Goal: Task Accomplishment & Management: Manage account settings

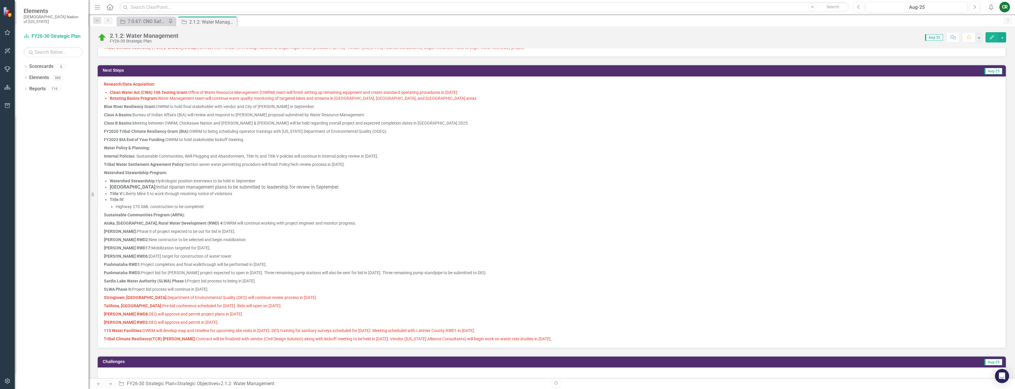
scroll to position [522, 0]
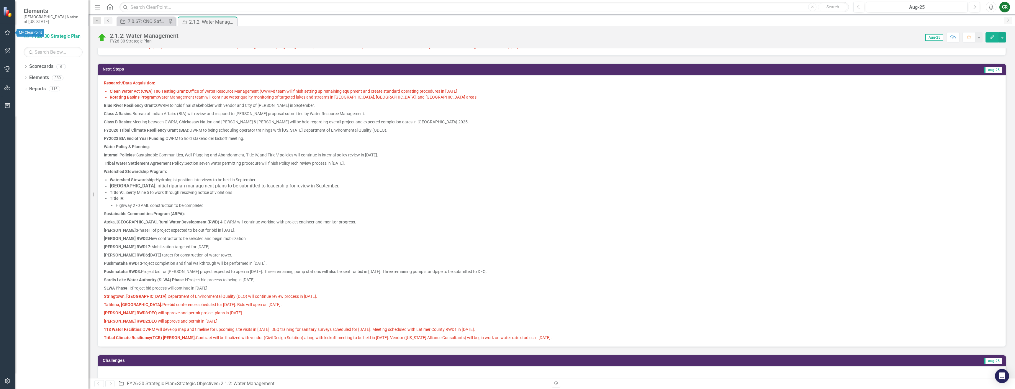
click at [8, 34] on icon "button" at bounding box center [7, 32] width 6 height 5
click at [32, 78] on link "My Favorites" at bounding box center [53, 81] width 59 height 7
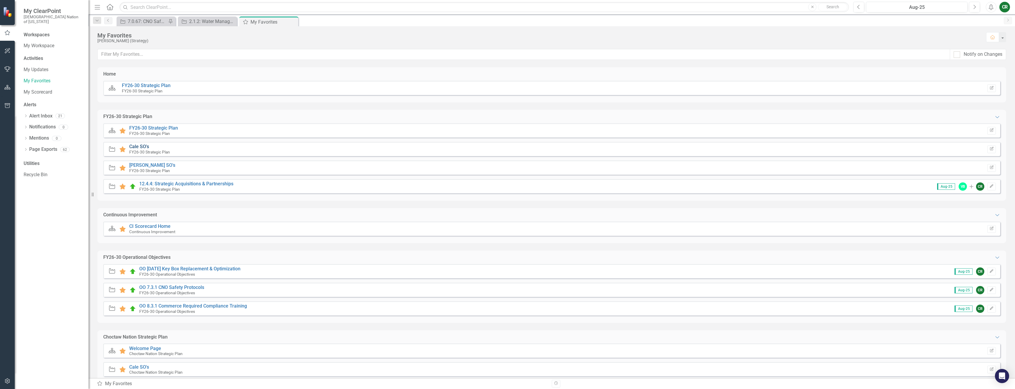
click at [144, 147] on link "Cale SO's" at bounding box center [139, 147] width 20 height 6
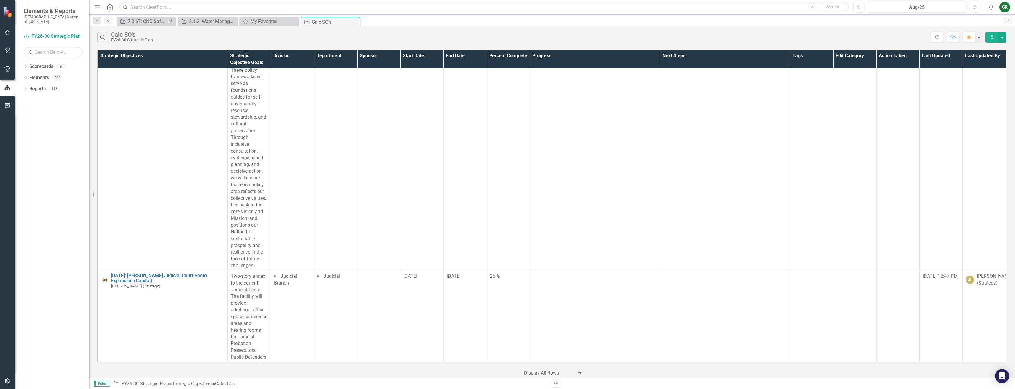
scroll to position [3181, 0]
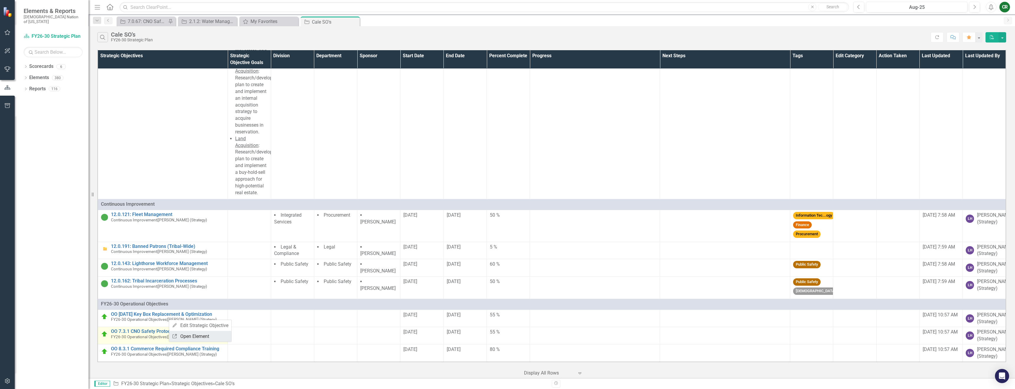
click at [189, 334] on link "Link Open Element" at bounding box center [200, 336] width 62 height 11
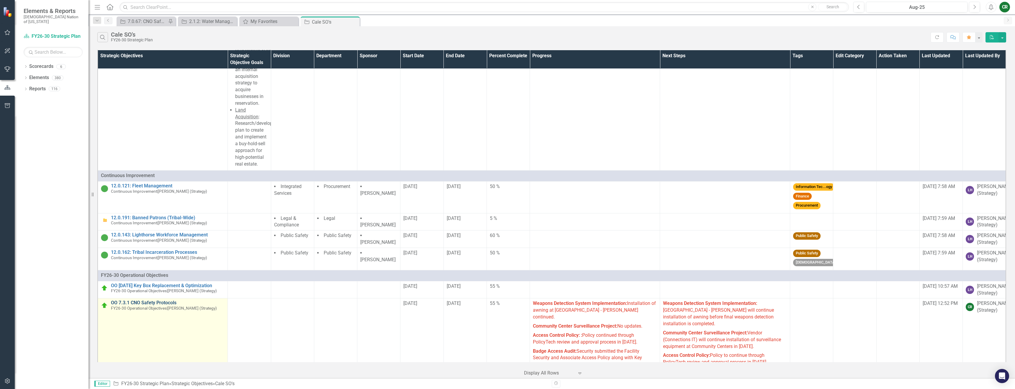
click at [157, 305] on link "OO 7.3.1 CNO Safety Protocols" at bounding box center [168, 302] width 114 height 5
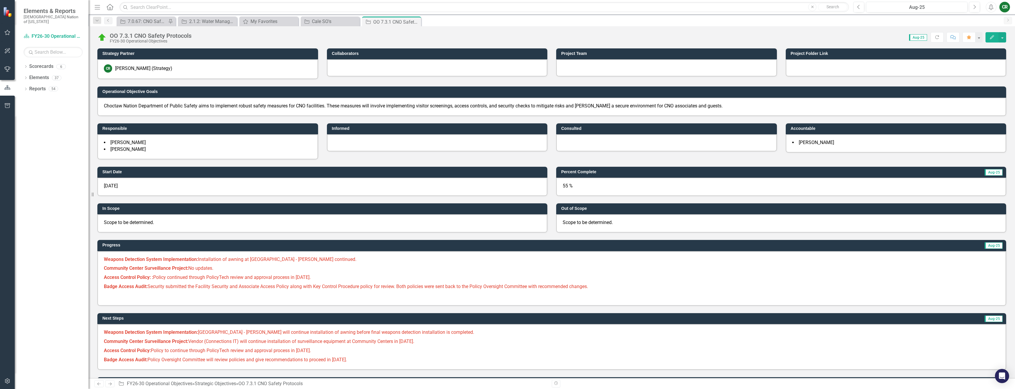
scroll to position [109, 0]
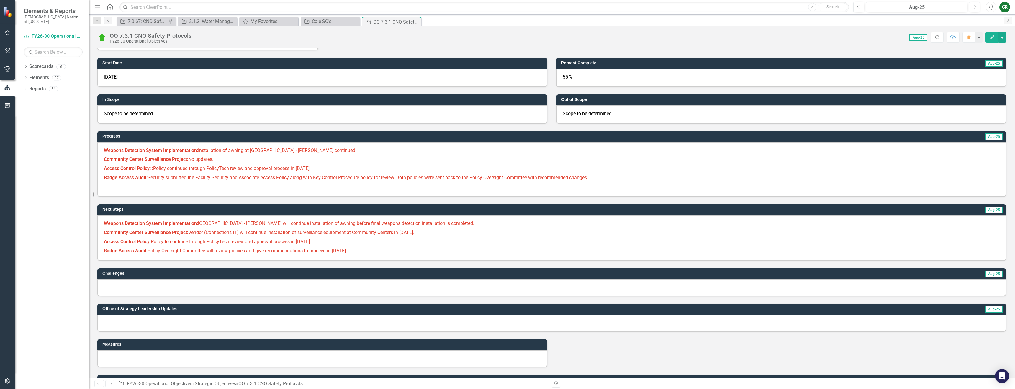
click at [367, 244] on p "Access Control Policy: Policy to continue through PolicyTech review and approva…" at bounding box center [552, 241] width 896 height 9
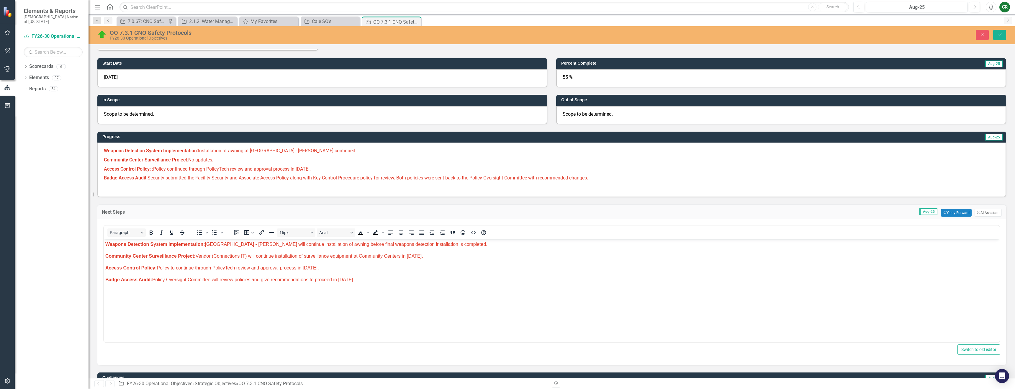
scroll to position [0, 0]
click at [385, 278] on p "Badge Access Audit: Policy Oversight Committee will review policies and give re…" at bounding box center [551, 279] width 893 height 7
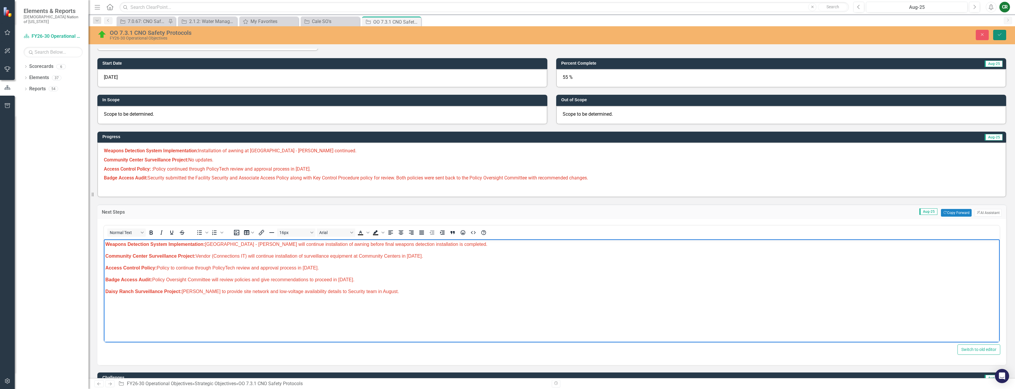
click at [1000, 35] on icon "Save" at bounding box center [999, 34] width 5 height 4
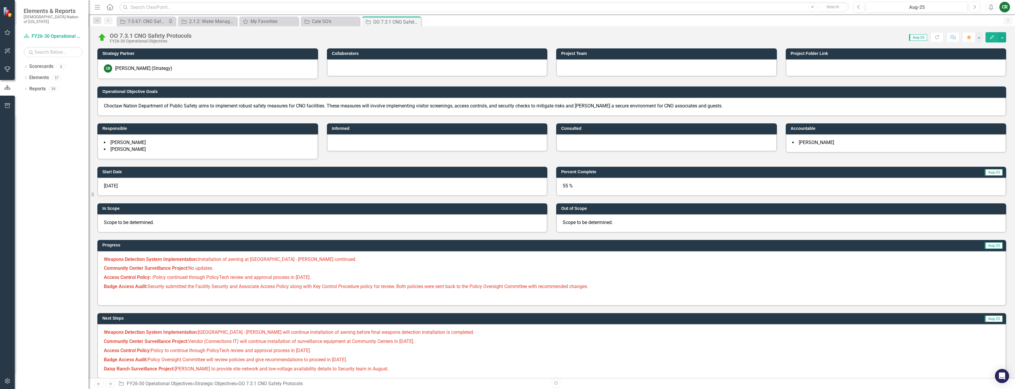
click at [604, 284] on p "Badge Access Audit: Security submitted the Facility Security and Associate Acce…" at bounding box center [552, 286] width 896 height 9
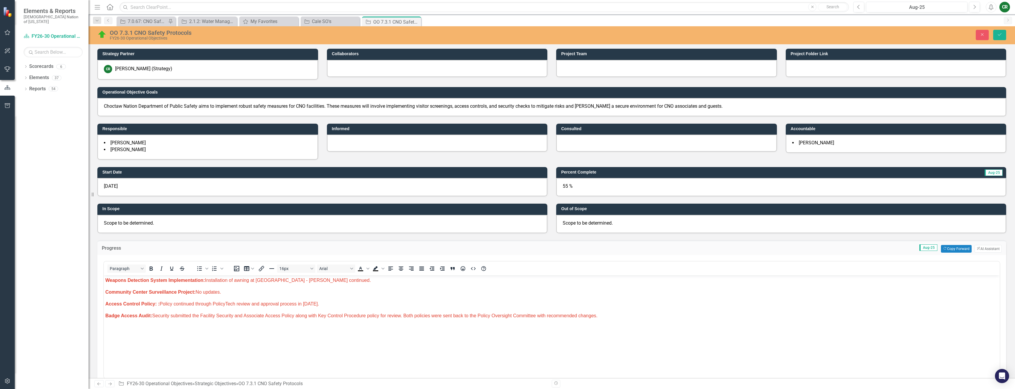
click at [613, 319] on p "Badge Access Audit: Security submitted the Facility Security and Associate Acce…" at bounding box center [551, 315] width 893 height 7
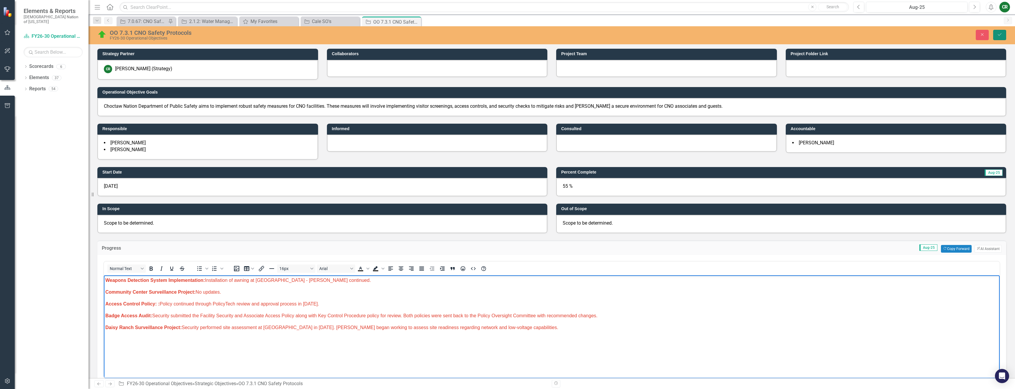
click at [998, 35] on icon "Save" at bounding box center [999, 34] width 5 height 4
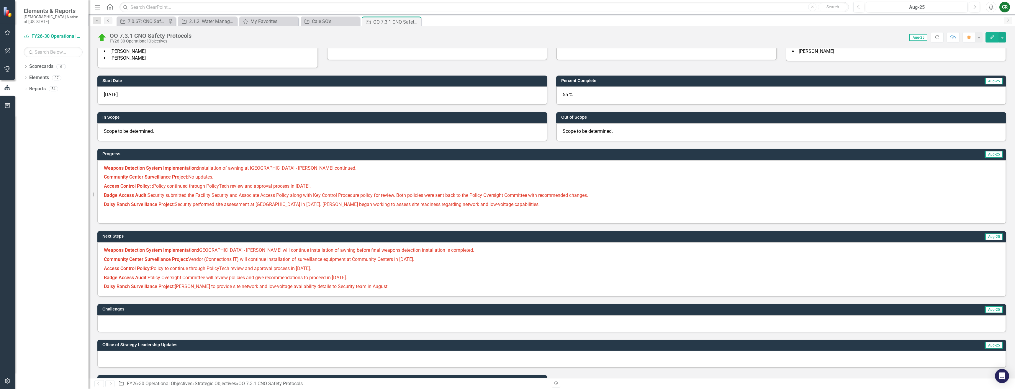
scroll to position [92, 0]
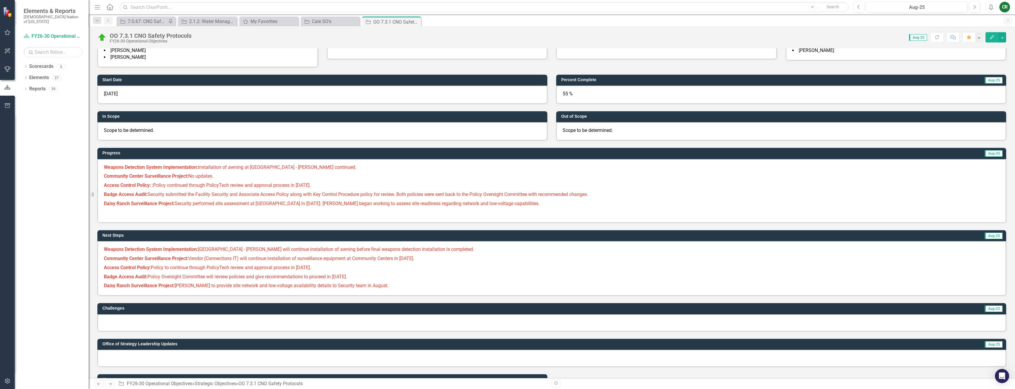
click at [220, 198] on p "Badge Access Audit: Security submitted the Facility Security and Associate Acce…" at bounding box center [552, 194] width 896 height 9
click at [220, 197] on p "Badge Access Audit: Security submitted the Facility Security and Associate Acce…" at bounding box center [552, 194] width 896 height 9
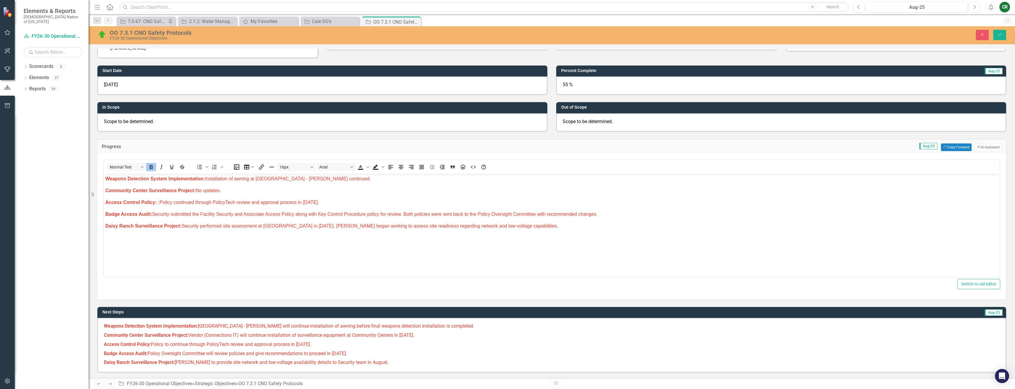
scroll to position [114, 0]
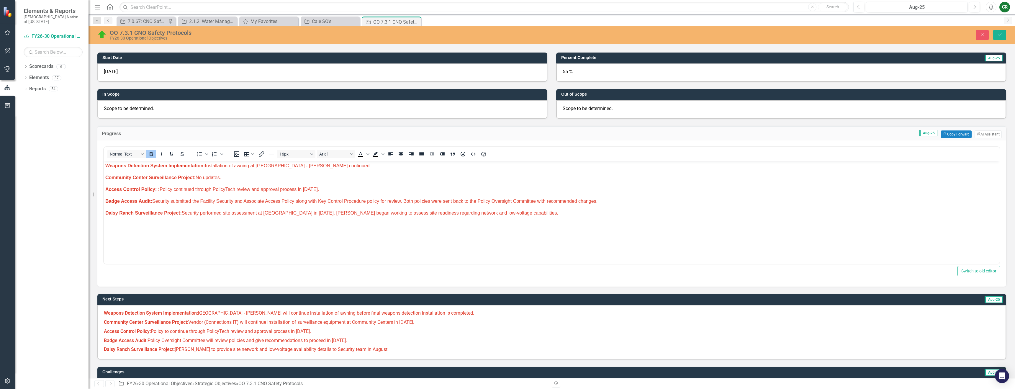
click at [264, 338] on span "Badge Access Audit: Policy Oversight Committee will review policies and give re…" at bounding box center [225, 341] width 243 height 6
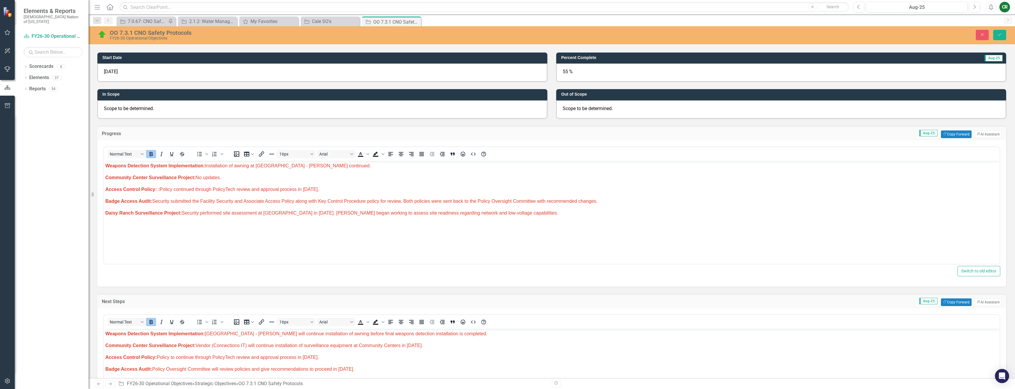
scroll to position [0, 0]
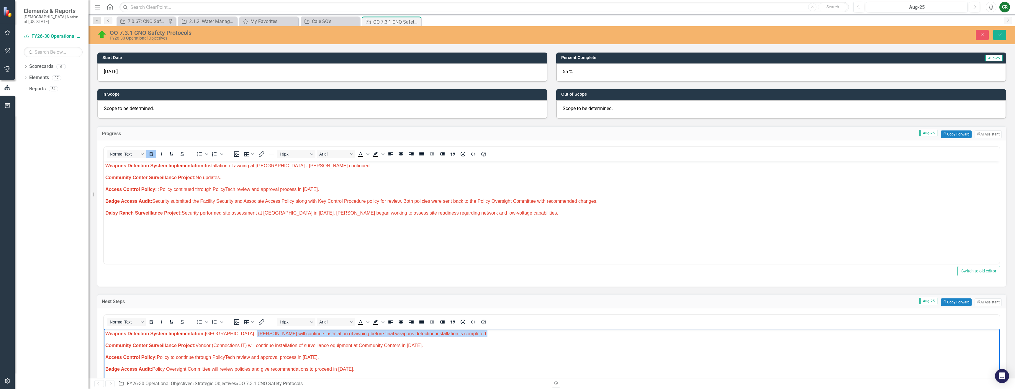
drag, startPoint x: 471, startPoint y: 336, endPoint x: 251, endPoint y: 336, distance: 220.1
click at [251, 336] on p "Weapons Detection System Implementation: Choctaw Casino & Resort - [PERSON_NAME…" at bounding box center [551, 333] width 893 height 7
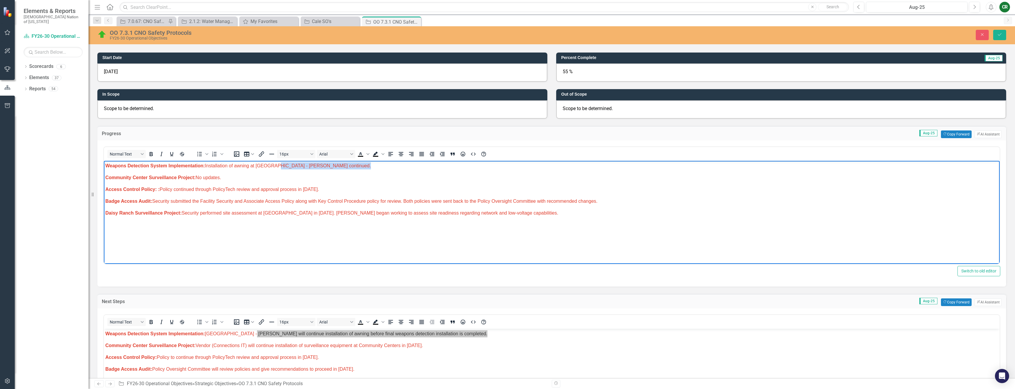
drag, startPoint x: 352, startPoint y: 166, endPoint x: 275, endPoint y: 166, distance: 77.0
click at [275, 166] on body "Weapons Detection System Implementation: Installation of awning at [GEOGRAPHIC_…" at bounding box center [552, 204] width 896 height 89
click at [361, 172] on body "Weapons Detection System Implementation: Installation of awning at [GEOGRAPHIC_…" at bounding box center [552, 204] width 896 height 89
click at [354, 167] on p "Weapons Detection System Implementation: Installation of awning at [GEOGRAPHIC_…" at bounding box center [551, 165] width 893 height 7
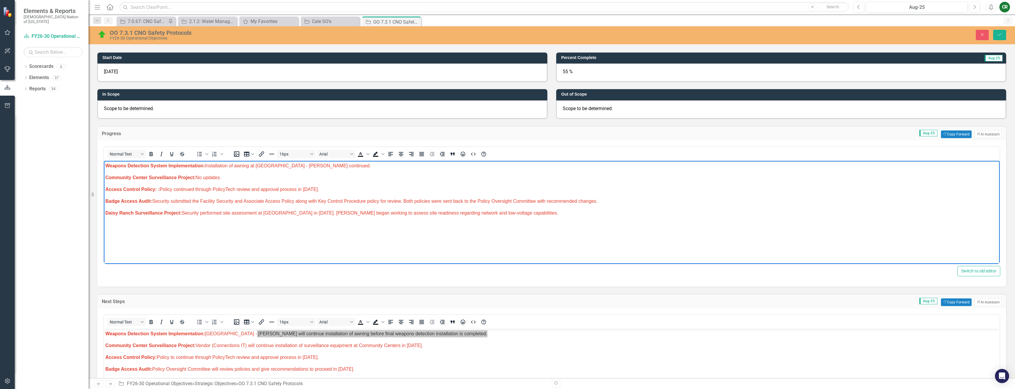
click at [354, 167] on p "Weapons Detection System Implementation: Installation of awning at [GEOGRAPHIC_…" at bounding box center [551, 165] width 893 height 7
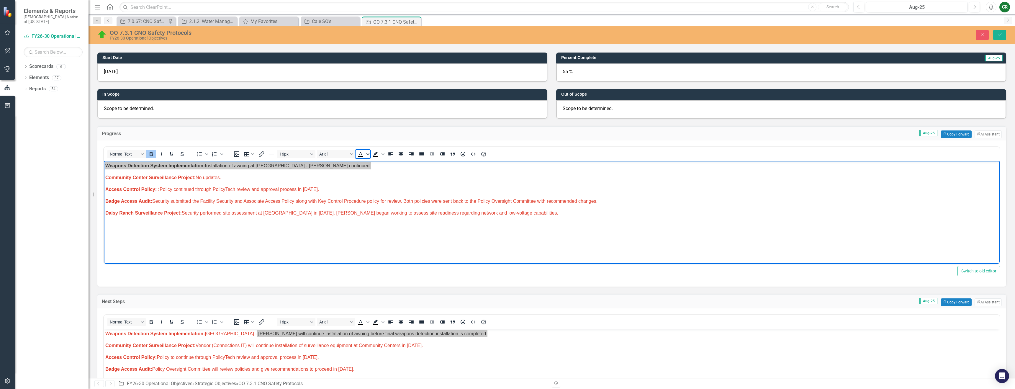
click at [368, 156] on span "Text color Black" at bounding box center [368, 154] width 5 height 8
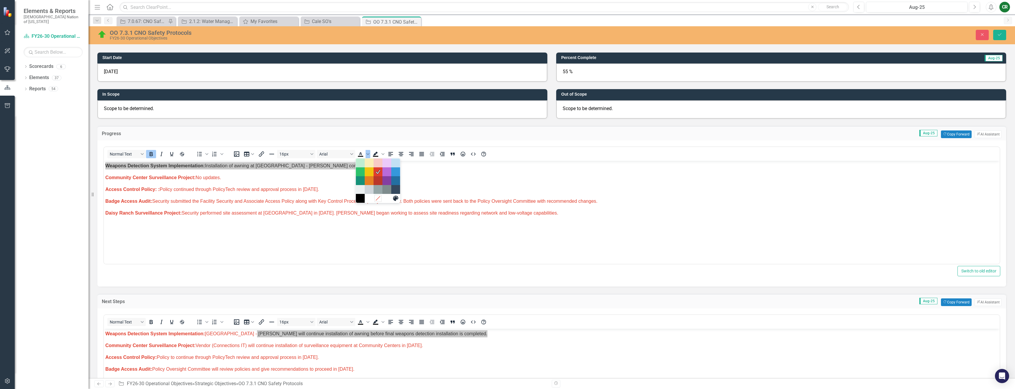
click at [379, 198] on icon "Remove color" at bounding box center [378, 198] width 6 height 6
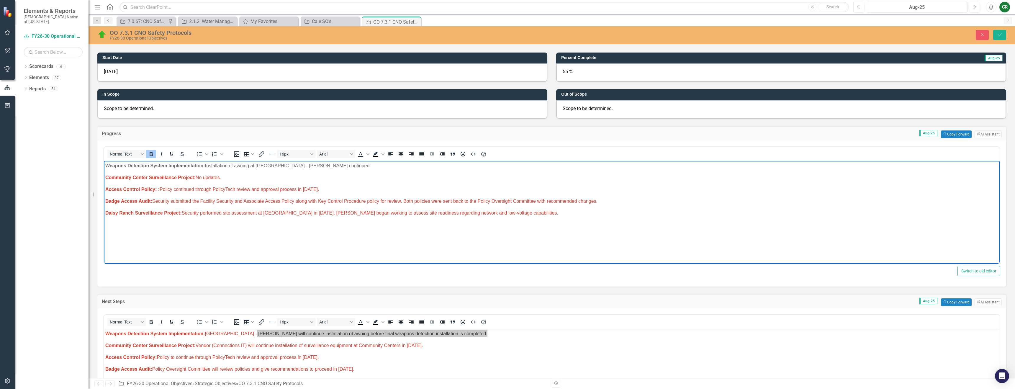
click at [355, 168] on p "Weapons Detection System Implementation: Installation of awning at [GEOGRAPHIC_…" at bounding box center [551, 165] width 893 height 7
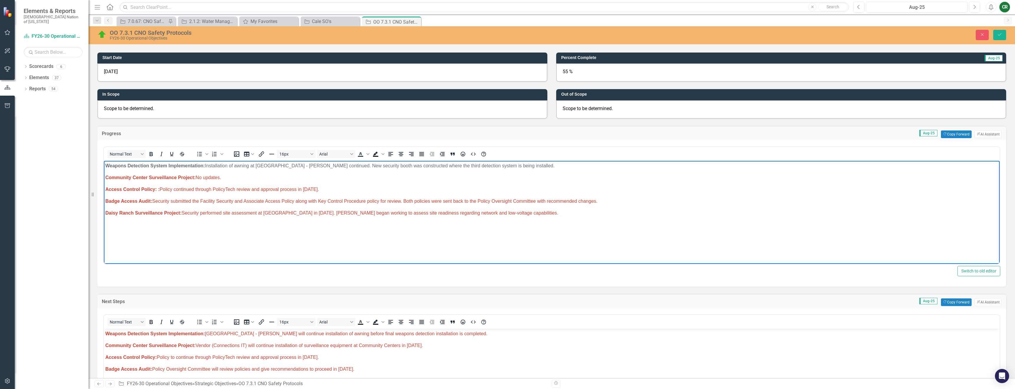
click at [489, 332] on p "Weapons Detection System Implementation: Choctaw Casino & Resort - [PERSON_NAME…" at bounding box center [551, 333] width 893 height 7
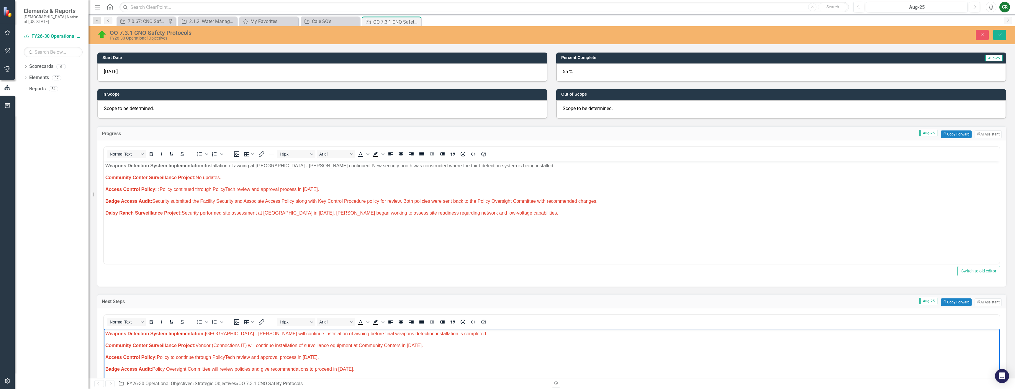
click at [480, 335] on p "Weapons Detection System Implementation: Choctaw Casino & Resort - [PERSON_NAME…" at bounding box center [551, 333] width 893 height 7
drag, startPoint x: 477, startPoint y: 335, endPoint x: 461, endPoint y: 336, distance: 16.3
click at [461, 336] on p "Weapons Detection System Implementation: Choctaw Casino & Resort - [PERSON_NAME…" at bounding box center [551, 333] width 893 height 7
click at [489, 337] on body "Weapons Detection System Implementation: Choctaw Casino & Resort - [PERSON_NAME…" at bounding box center [552, 372] width 896 height 89
click at [482, 335] on span "Weapons Detection System Implementation: Choctaw Casino & Resort - [PERSON_NAME…" at bounding box center [359, 333] width 508 height 5
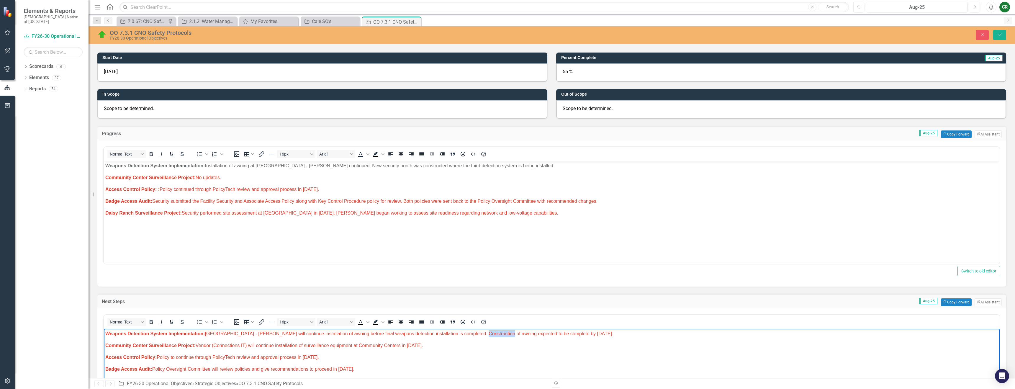
click at [482, 335] on span "Weapons Detection System Implementation: Choctaw Casino & Resort - [PERSON_NAME…" at bounding box center [359, 333] width 508 height 5
click at [369, 321] on icon "Text color Black" at bounding box center [367, 321] width 3 height 3
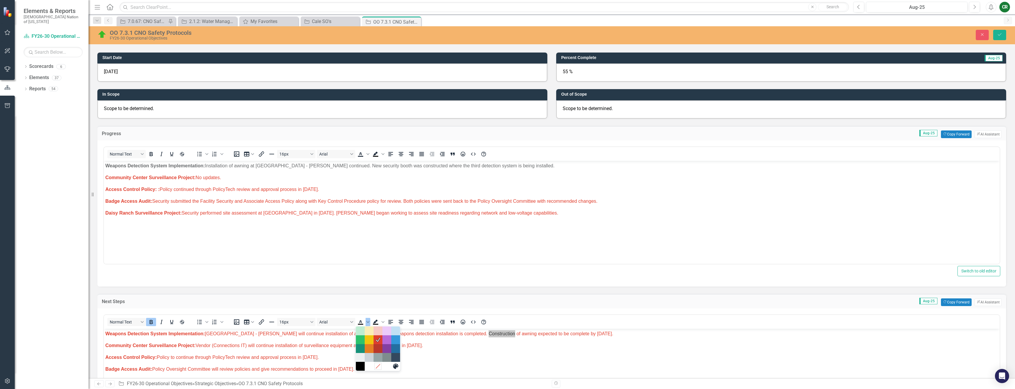
drag, startPoint x: 376, startPoint y: 368, endPoint x: 273, endPoint y: 40, distance: 344.4
click at [376, 368] on icon "Remove color" at bounding box center [378, 366] width 6 height 6
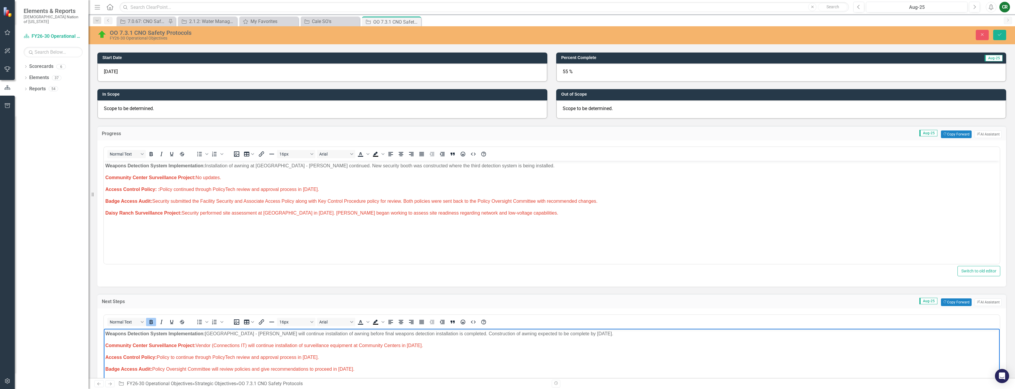
click at [433, 360] on p "Access Control Policy: Policy to continue through PolicyTech review and approva…" at bounding box center [551, 356] width 893 height 7
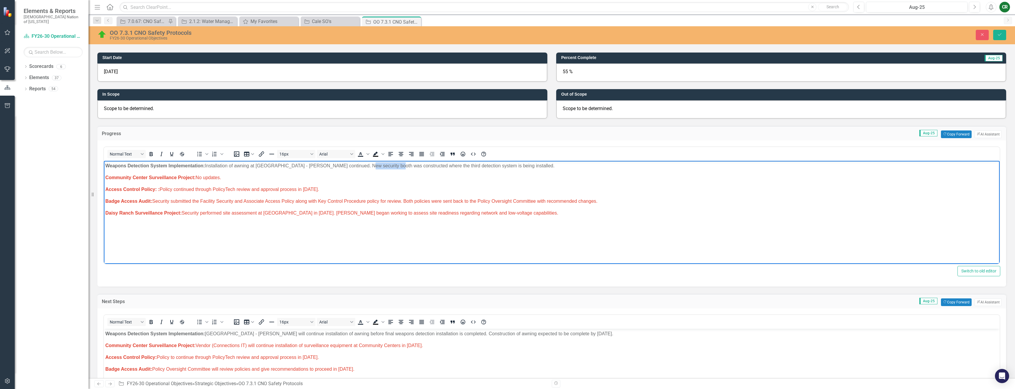
drag, startPoint x: 357, startPoint y: 165, endPoint x: 388, endPoint y: 166, distance: 31.0
click at [388, 166] on p "Weapons Detection System Implementation: Installation of awning at [GEOGRAPHIC_…" at bounding box center [551, 165] width 893 height 7
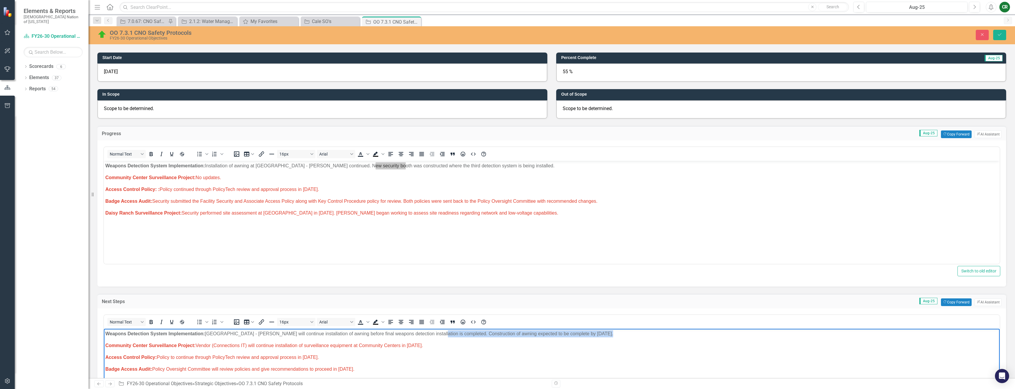
drag, startPoint x: 430, startPoint y: 331, endPoint x: 477, endPoint y: 340, distance: 47.7
click at [477, 340] on body "Weapons Detection System Implementation: Choctaw Casino & Resort - [PERSON_NAME…" at bounding box center [552, 372] width 896 height 89
click at [223, 178] on p "Community Center Surveillance Project: No updates." at bounding box center [551, 177] width 893 height 7
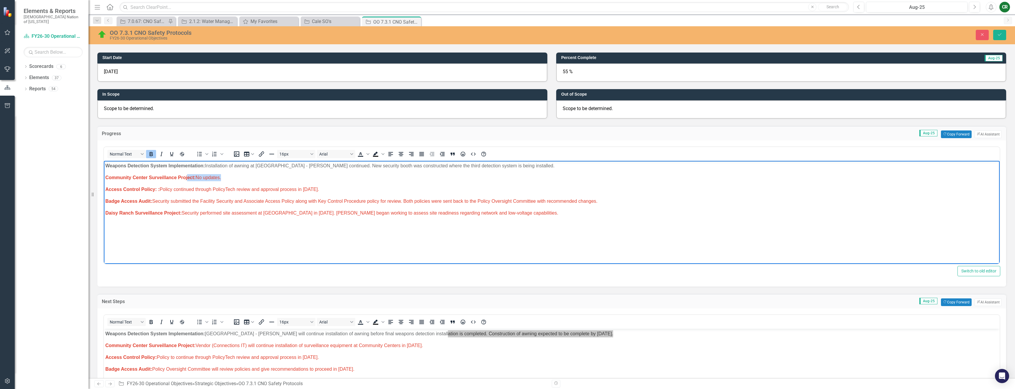
drag, startPoint x: 233, startPoint y: 177, endPoint x: 188, endPoint y: 178, distance: 44.9
click at [188, 178] on p "Community Center Surveillance Project: No updates." at bounding box center [551, 177] width 893 height 7
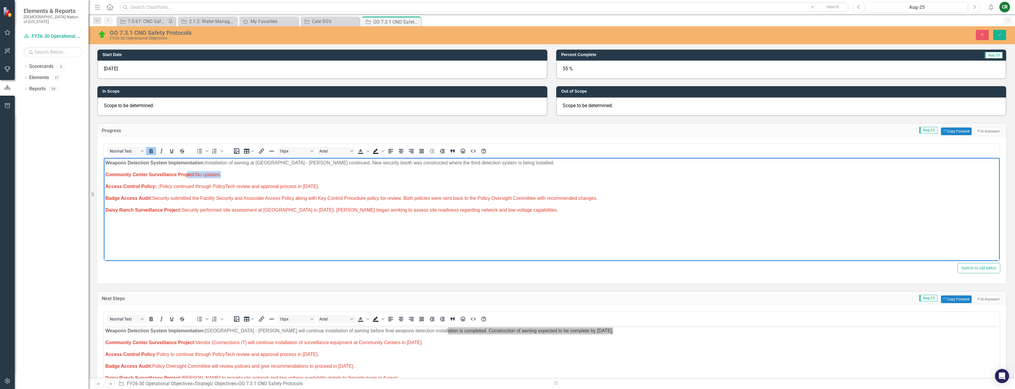
scroll to position [118, 0]
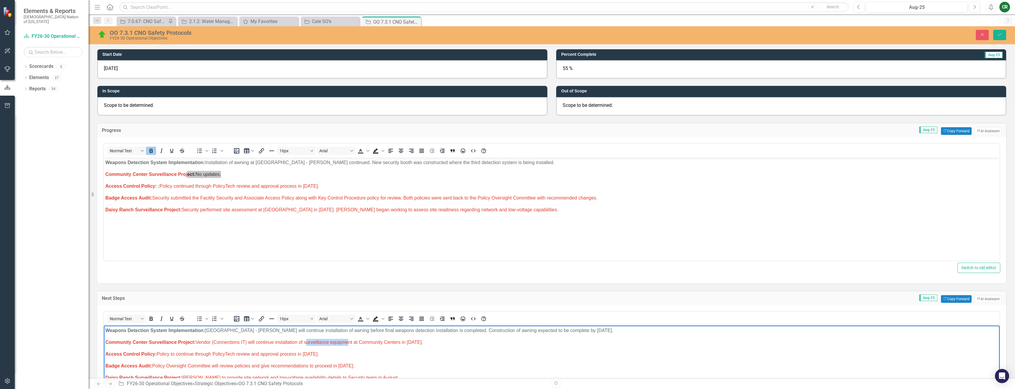
drag, startPoint x: 306, startPoint y: 340, endPoint x: 346, endPoint y: 345, distance: 40.1
click at [346, 345] on p "Community Center Surveillance Project: Vendor (Connections IT) will continue in…" at bounding box center [551, 341] width 893 height 7
drag, startPoint x: 365, startPoint y: 341, endPoint x: 379, endPoint y: 342, distance: 13.3
click at [379, 342] on span "Community Center Surveillance Project: Vendor (Connections IT) will continue in…" at bounding box center [264, 341] width 318 height 5
click at [232, 177] on p "Community Center Surveillance Project: No updates." at bounding box center [551, 174] width 893 height 7
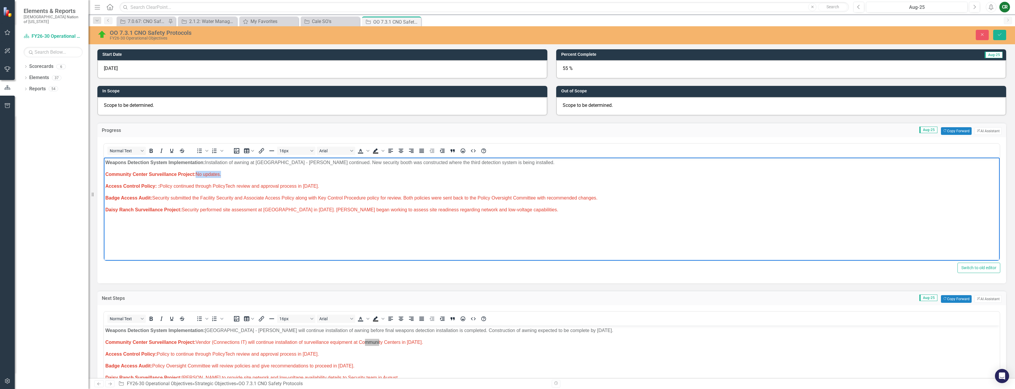
drag, startPoint x: 229, startPoint y: 172, endPoint x: 198, endPoint y: 176, distance: 31.6
click at [198, 176] on p "Community Center Surveillance Project: No updates." at bounding box center [551, 174] width 893 height 7
click at [223, 176] on p "Community Center Surveillance Project: No updates." at bounding box center [551, 174] width 893 height 7
drag, startPoint x: 402, startPoint y: 173, endPoint x: 196, endPoint y: 173, distance: 205.3
click at [196, 173] on p "Community Center Surveillance Project: Surveillance equipment was installed and…" at bounding box center [551, 174] width 893 height 7
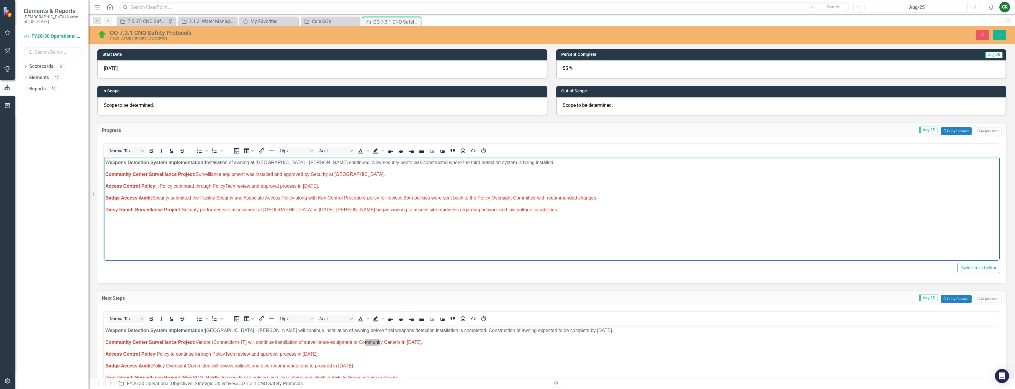
click at [274, 203] on body "Weapons Detection System Implementation: Installation of awning at [GEOGRAPHIC_…" at bounding box center [552, 201] width 896 height 89
click at [294, 174] on span "Community Center Surveillance Project: Surveillance equipment was installed and…" at bounding box center [244, 173] width 279 height 5
drag, startPoint x: 294, startPoint y: 174, endPoint x: 316, endPoint y: 176, distance: 22.8
click at [294, 174] on span "Community Center Surveillance Project: Surveillance equipment was installed and…" at bounding box center [244, 173] width 279 height 5
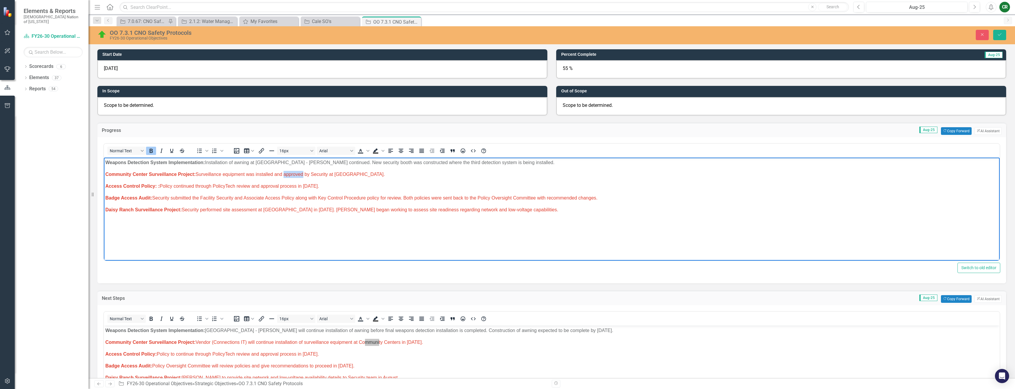
click at [385, 175] on span "Community Center Surveillance Project: Surveillance equipment was installed and…" at bounding box center [244, 173] width 279 height 5
click at [402, 176] on p "Community Center Surveillance Project: Surveillance equipment was installed and…" at bounding box center [551, 174] width 893 height 7
click at [357, 173] on span "Community Center Surveillance Project: Surveillance equipment was installed and…" at bounding box center [244, 173] width 279 height 5
click at [416, 175] on span "Community Center Surveillance Project: Surveillance equipment was installed and…" at bounding box center [260, 173] width 311 height 5
click at [432, 173] on span "Community Center Surveillance Project: Surveillance equipment was installed and…" at bounding box center [270, 173] width 330 height 5
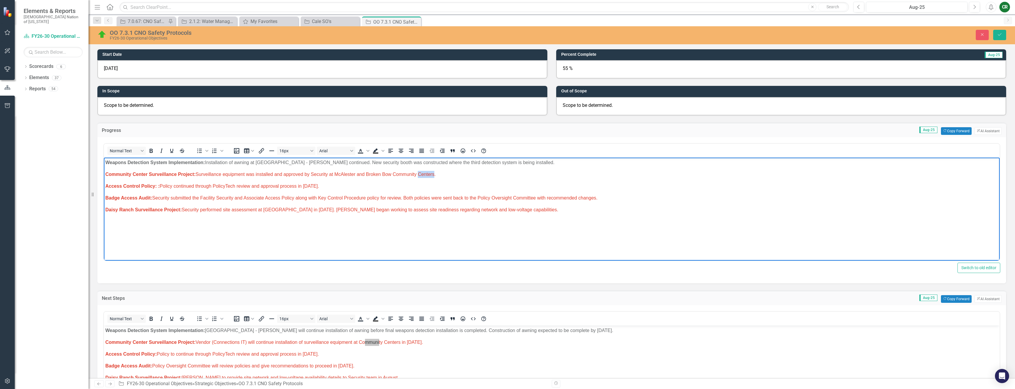
click at [432, 173] on span "Community Center Surveillance Project: Surveillance equipment was installed and…" at bounding box center [270, 173] width 330 height 5
click at [367, 151] on icon "Text color" at bounding box center [367, 151] width 3 height 2
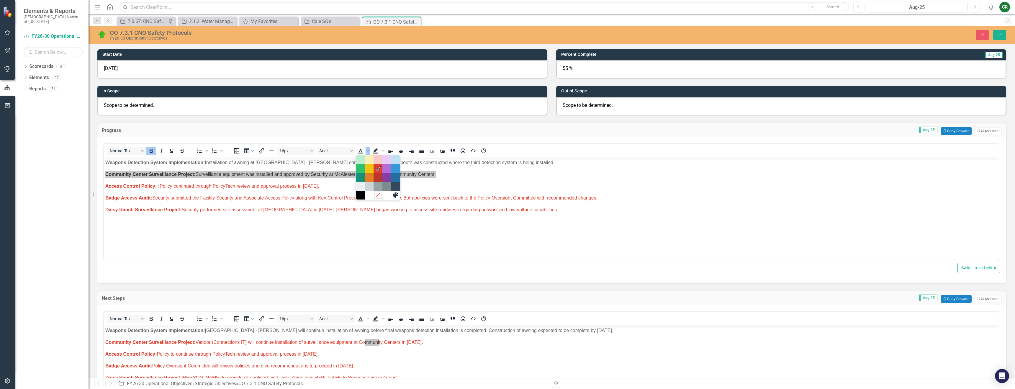
click at [375, 193] on icon "Remove color" at bounding box center [378, 195] width 6 height 6
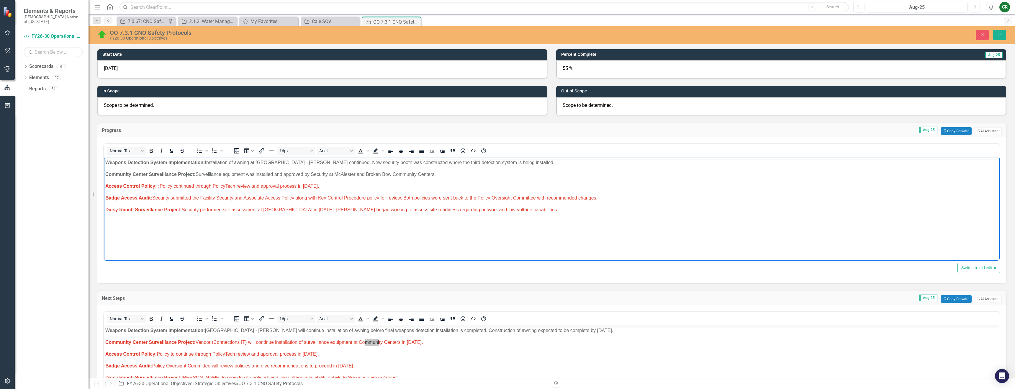
click at [371, 175] on p "Community Center Surveillance Project: Surveillance equipment was installed and…" at bounding box center [551, 174] width 893 height 7
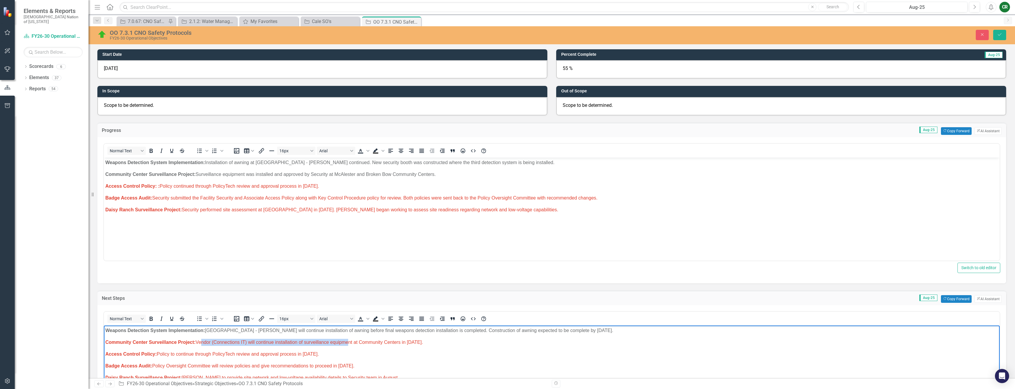
drag, startPoint x: 200, startPoint y: 343, endPoint x: 346, endPoint y: 343, distance: 145.7
click at [346, 343] on span "Community Center Surveillance Project: Vendor (Connections IT) will continue in…" at bounding box center [264, 341] width 318 height 5
drag, startPoint x: 422, startPoint y: 342, endPoint x: 408, endPoint y: 343, distance: 14.5
click at [408, 343] on span "Community Center Surveillance Project: Vendor (Connections IT) will continue in…" at bounding box center [264, 341] width 318 height 5
click at [423, 344] on span "Community Center Surveillance Project: Vendor (Connections IT) will continue in…" at bounding box center [264, 341] width 318 height 5
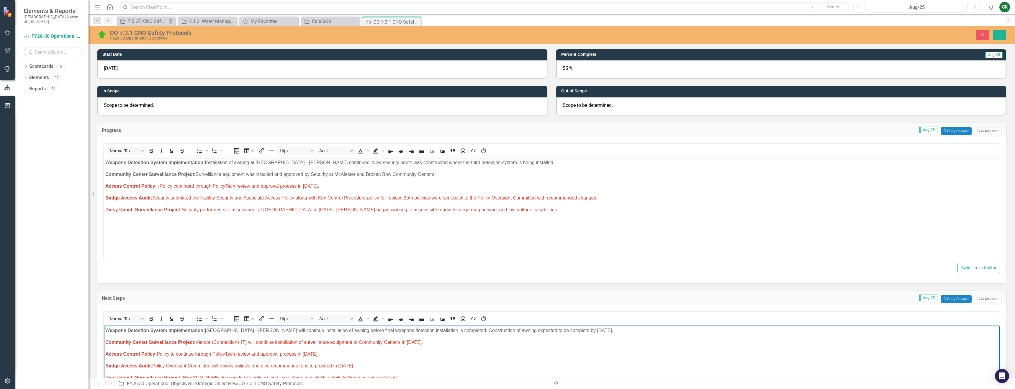
click at [423, 344] on span "Community Center Surveillance Project: Vendor (Connections IT) will continue in…" at bounding box center [264, 341] width 318 height 5
click at [369, 320] on span "Text color" at bounding box center [368, 318] width 5 height 8
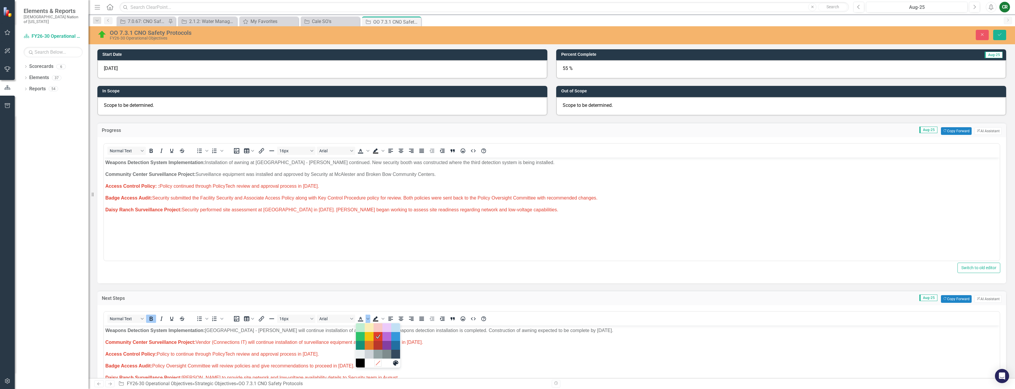
click at [376, 362] on icon "Remove color" at bounding box center [378, 363] width 6 height 6
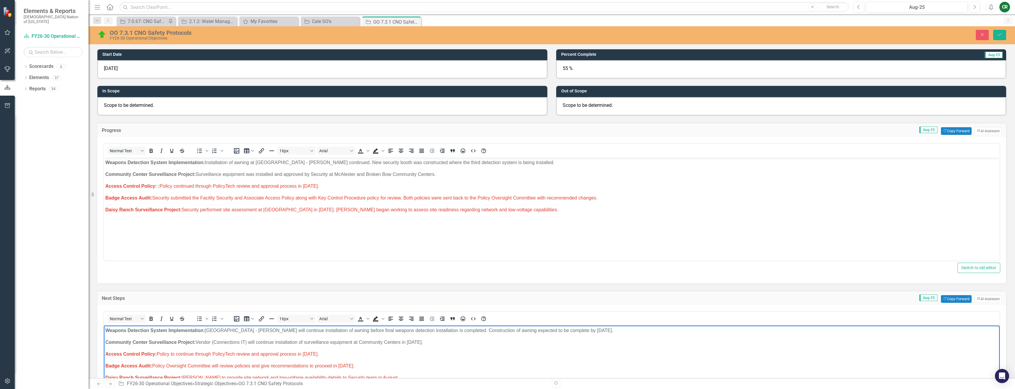
click at [351, 345] on p "Community Center Surveillance Project: Vendor (Connections IT) will continue in…" at bounding box center [551, 341] width 893 height 7
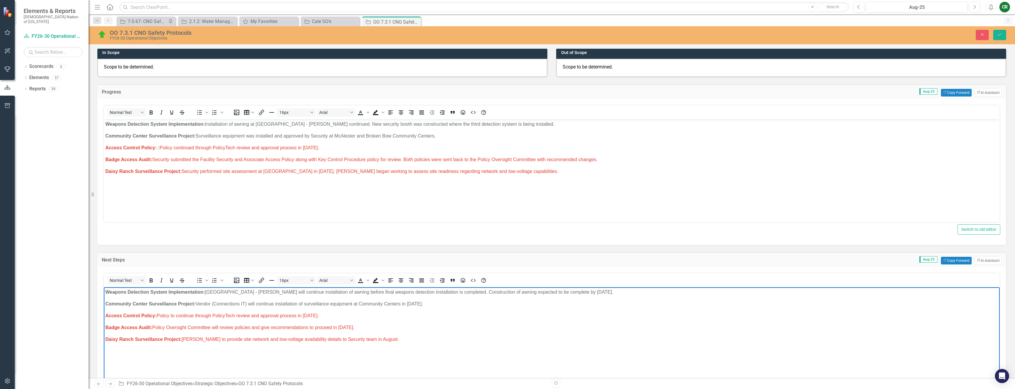
scroll to position [157, 0]
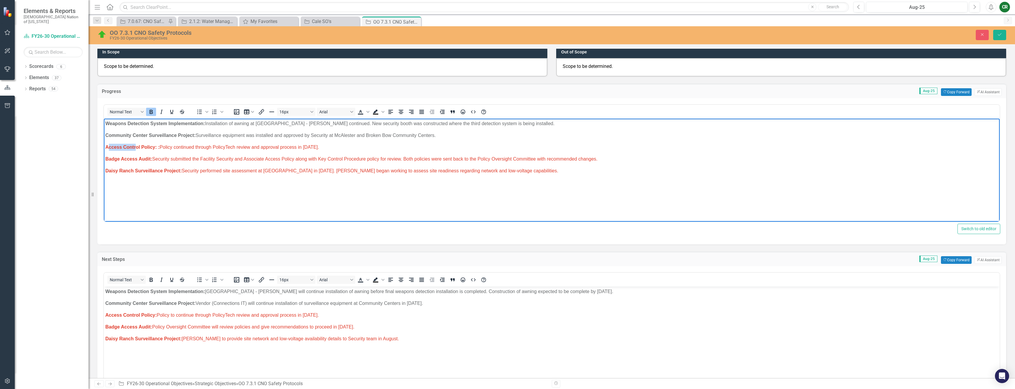
drag, startPoint x: 107, startPoint y: 147, endPoint x: 136, endPoint y: 147, distance: 28.9
click at [136, 147] on strong "Access Control Policy:" at bounding box center [130, 146] width 51 height 5
drag, startPoint x: 105, startPoint y: 159, endPoint x: 136, endPoint y: 159, distance: 30.7
click at [136, 159] on strong "Badge Access Audit:" at bounding box center [128, 158] width 47 height 5
drag, startPoint x: 149, startPoint y: 149, endPoint x: 205, endPoint y: 144, distance: 56.3
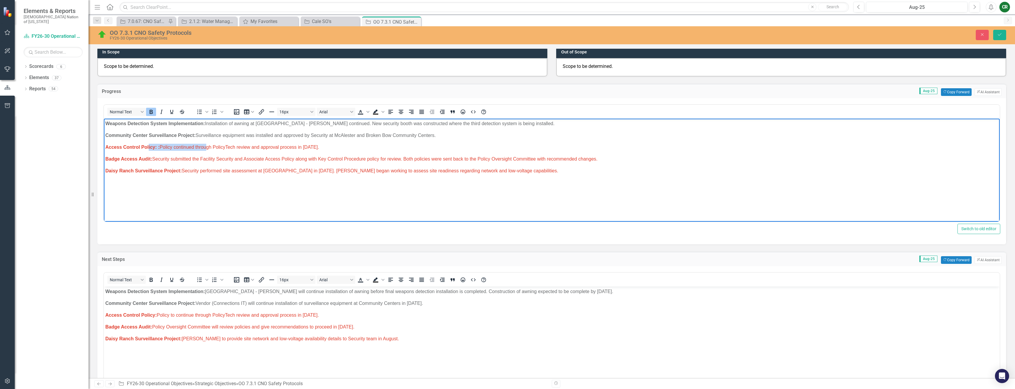
click at [205, 144] on span "Access Control Policy: : Policy continued through PolicyTech review and approva…" at bounding box center [212, 146] width 214 height 5
click at [160, 148] on span "Access Control Policy: : Policy continued through PolicyTech review and approva…" at bounding box center [212, 146] width 214 height 5
click at [327, 147] on p "Access Control Policy: Policy continued through PolicyTech review and approval …" at bounding box center [551, 146] width 893 height 7
click at [330, 148] on p "Access Control Policy: Policy continued through PolicyTech review and approval …" at bounding box center [551, 146] width 893 height 7
click at [325, 148] on p "Access Control Policy: Policy continued through PolicyTech review and approval …" at bounding box center [551, 146] width 893 height 7
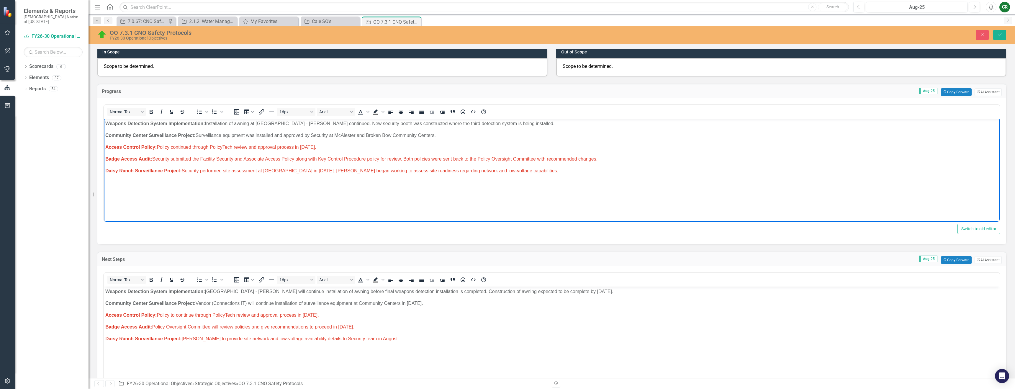
click at [325, 148] on p "Access Control Policy: Policy continued through PolicyTech review and approval …" at bounding box center [551, 146] width 893 height 7
drag, startPoint x: 310, startPoint y: 147, endPoint x: 302, endPoint y: 149, distance: 7.9
click at [302, 149] on p "Access Control Policy: Policy continued through PolicyTech review and approval …" at bounding box center [551, 146] width 893 height 7
click at [316, 146] on span "Access Control Policy: Policy continued through PolicyTech review and approval …" at bounding box center [210, 146] width 211 height 5
drag, startPoint x: 612, startPoint y: 159, endPoint x: 100, endPoint y: 160, distance: 511.6
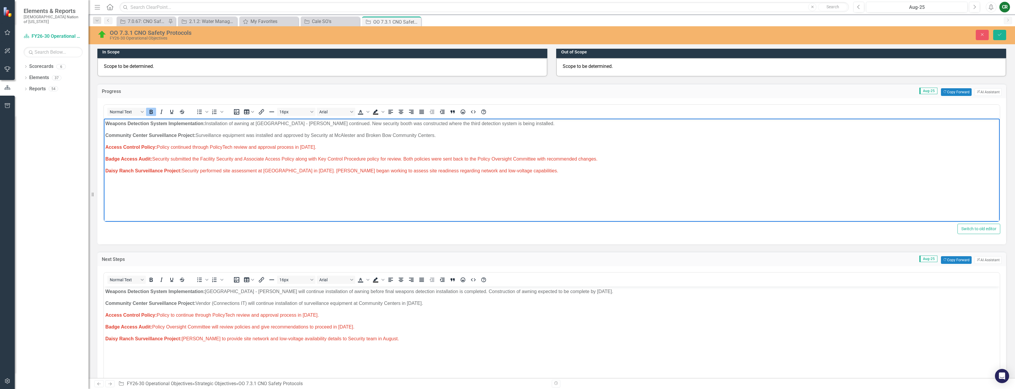
click at [104, 160] on html "Weapons Detection System Implementation: Installation of awning at [GEOGRAPHIC_…" at bounding box center [552, 162] width 896 height 89
drag, startPoint x: 123, startPoint y: 149, endPoint x: 154, endPoint y: 148, distance: 30.4
click at [154, 148] on strong "Access Control Policy:" at bounding box center [130, 146] width 51 height 5
click at [597, 160] on span "Badge Access Audit: Security submitted the Facility Security and Associate Acce…" at bounding box center [351, 158] width 492 height 5
drag, startPoint x: 602, startPoint y: 160, endPoint x: 155, endPoint y: 160, distance: 447.3
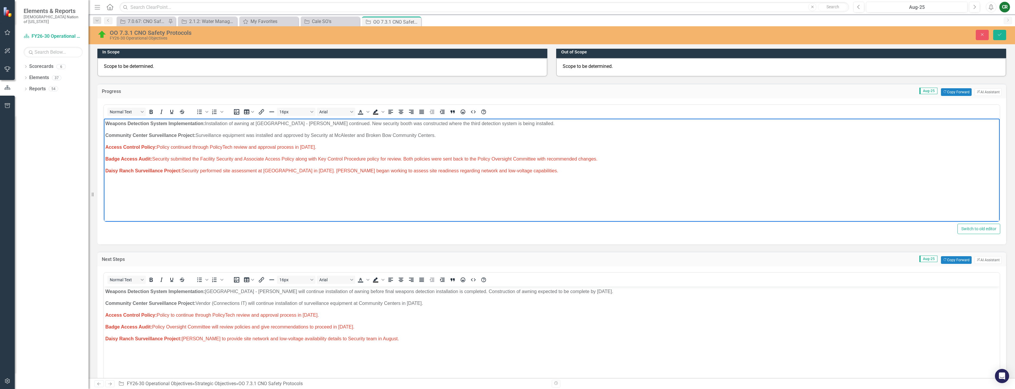
click at [155, 160] on p "Badge Access Audit: Security submitted the Facility Security and Associate Acce…" at bounding box center [551, 158] width 893 height 7
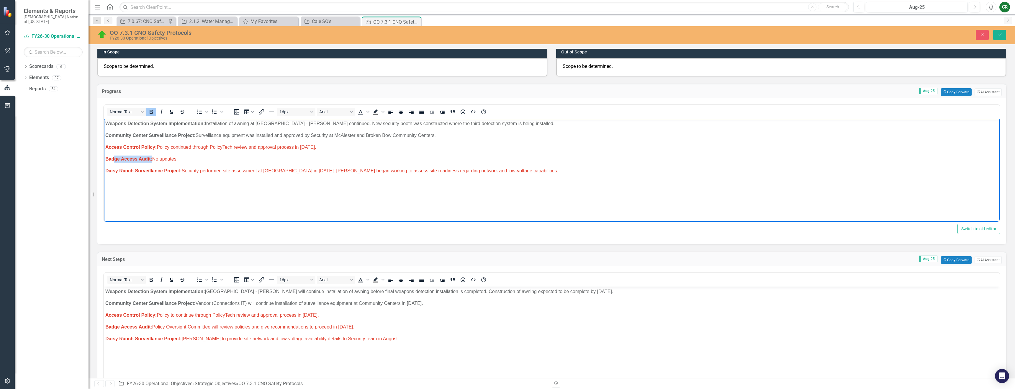
drag, startPoint x: 152, startPoint y: 160, endPoint x: 113, endPoint y: 160, distance: 38.6
click at [113, 160] on span "Badge Access Audit: No updates." at bounding box center [141, 158] width 72 height 5
drag, startPoint x: 113, startPoint y: 149, endPoint x: 142, endPoint y: 147, distance: 29.3
click at [142, 147] on strong "Access Control Policy:" at bounding box center [130, 146] width 51 height 5
drag, startPoint x: 146, startPoint y: 150, endPoint x: 105, endPoint y: 148, distance: 41.4
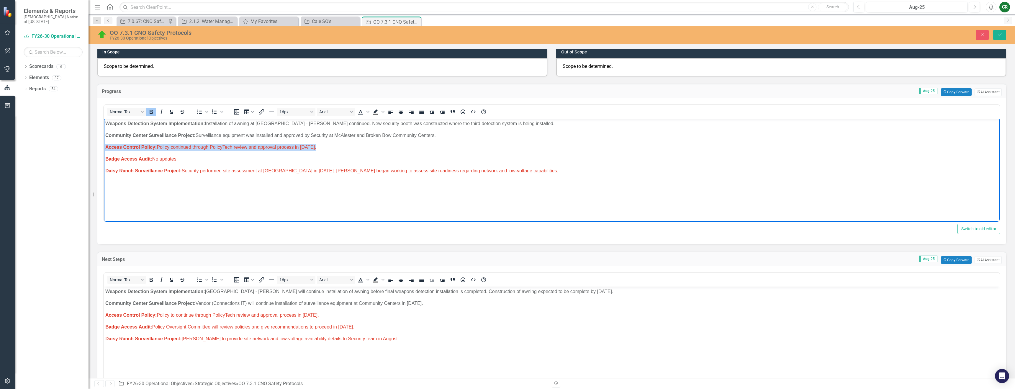
click at [105, 148] on body "Weapons Detection System Implementation: Installation of awning at [GEOGRAPHIC_…" at bounding box center [552, 162] width 896 height 89
click at [148, 167] on p "Daisy Ranch Surveillance Project: Security performed site assessment at [GEOGRA…" at bounding box center [551, 170] width 893 height 7
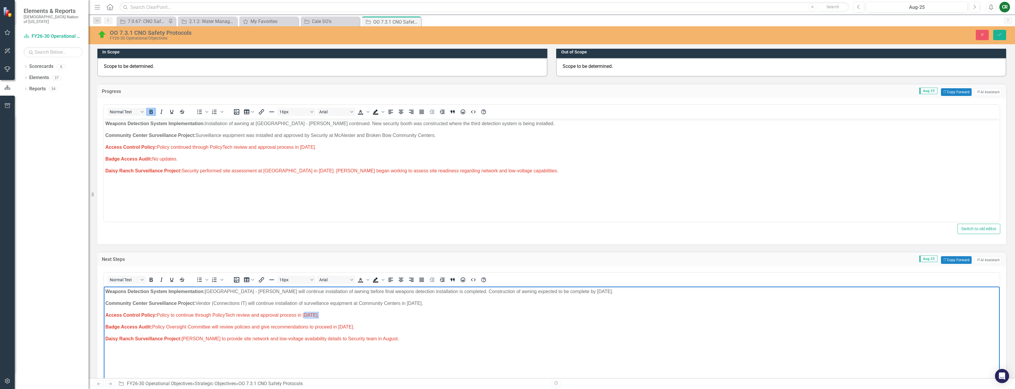
drag, startPoint x: 319, startPoint y: 316, endPoint x: 303, endPoint y: 318, distance: 16.0
click at [303, 318] on p "Access Control Policy: Policy to continue through PolicyTech review and approva…" at bounding box center [551, 314] width 893 height 7
drag, startPoint x: 359, startPoint y: 328, endPoint x: 153, endPoint y: 329, distance: 206.2
click at [153, 329] on p "Badge Access Audit: Policy Oversight Committee will review policies and give re…" at bounding box center [551, 326] width 893 height 7
drag, startPoint x: 186, startPoint y: 327, endPoint x: 100, endPoint y: 309, distance: 87.6
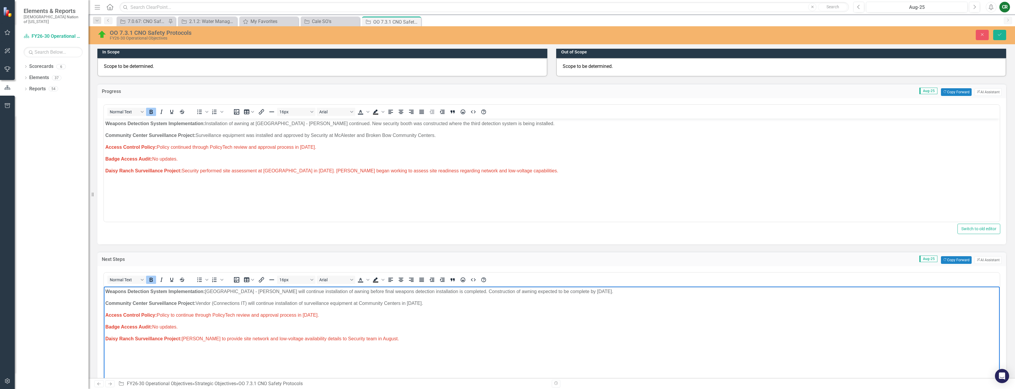
click at [104, 309] on html "Weapons Detection System Implementation: Choctaw Casino & Resort - [PERSON_NAME…" at bounding box center [552, 330] width 896 height 89
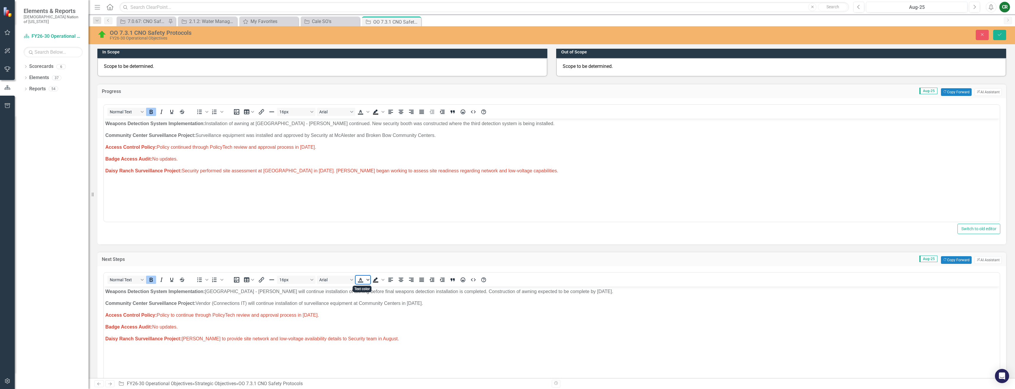
click at [368, 279] on icon "Text color" at bounding box center [367, 279] width 3 height 3
drag, startPoint x: 378, startPoint y: 325, endPoint x: 234, endPoint y: 43, distance: 316.8
click at [378, 325] on icon "Remove color" at bounding box center [378, 324] width 6 height 6
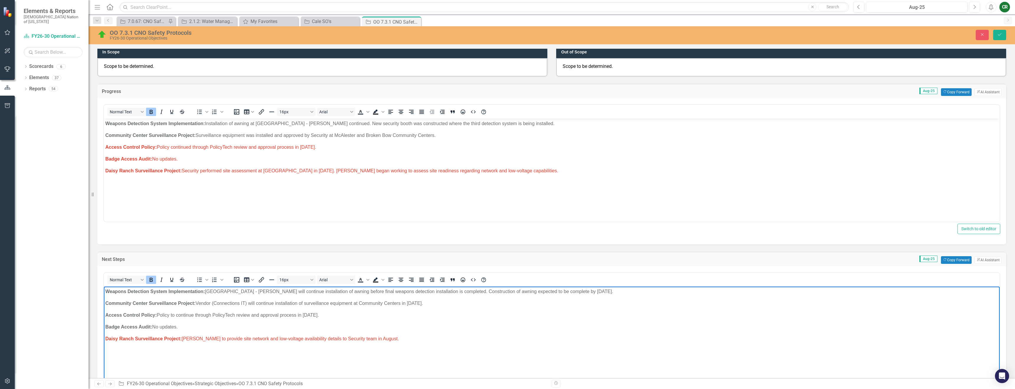
click at [319, 329] on p "Badge Access Audit: No updates." at bounding box center [551, 326] width 893 height 7
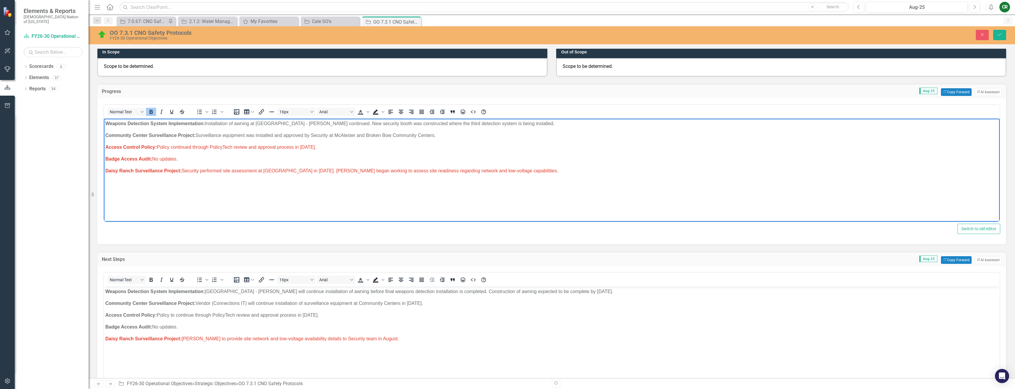
drag, startPoint x: 181, startPoint y: 160, endPoint x: 94, endPoint y: 148, distance: 87.5
click at [104, 148] on html "Weapons Detection System Implementation: Installation of awning at [GEOGRAPHIC_…" at bounding box center [552, 162] width 896 height 89
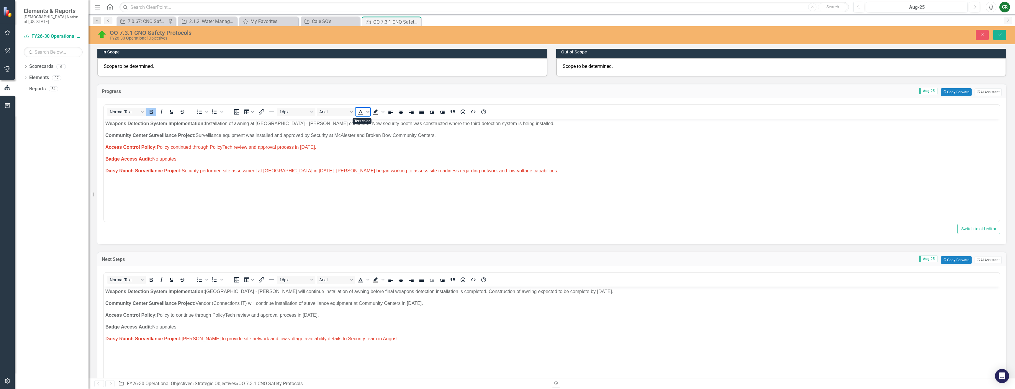
click at [368, 114] on span "Text color" at bounding box center [368, 112] width 5 height 8
click at [378, 155] on icon "Remove color" at bounding box center [378, 156] width 4 height 4
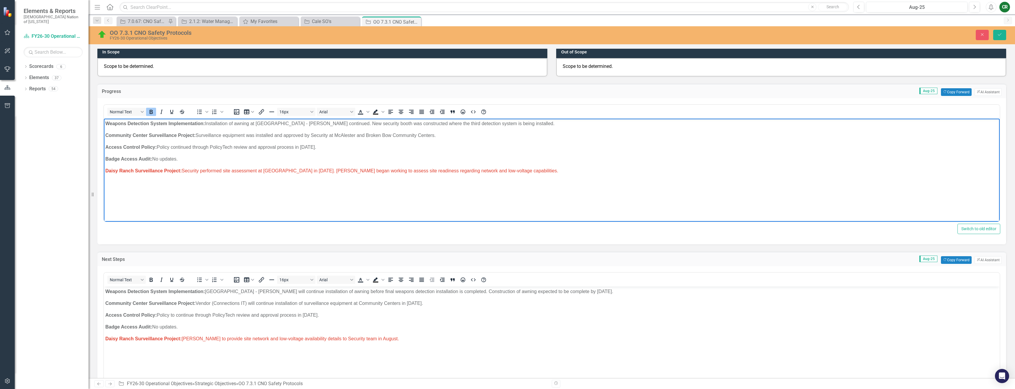
click at [334, 161] on p "Badge Access Audit: No updates." at bounding box center [551, 158] width 893 height 7
drag, startPoint x: 434, startPoint y: 173, endPoint x: 494, endPoint y: 171, distance: 60.3
click at [494, 171] on p "Daisy Ranch Surveillance Project: Security performed site assessment at [GEOGRA…" at bounding box center [551, 170] width 893 height 7
drag, startPoint x: 594, startPoint y: 166, endPoint x: 598, endPoint y: 168, distance: 4.7
click at [594, 166] on body "Weapons Detection System Implementation: Installation of awning at [GEOGRAPHIC_…" at bounding box center [552, 162] width 896 height 89
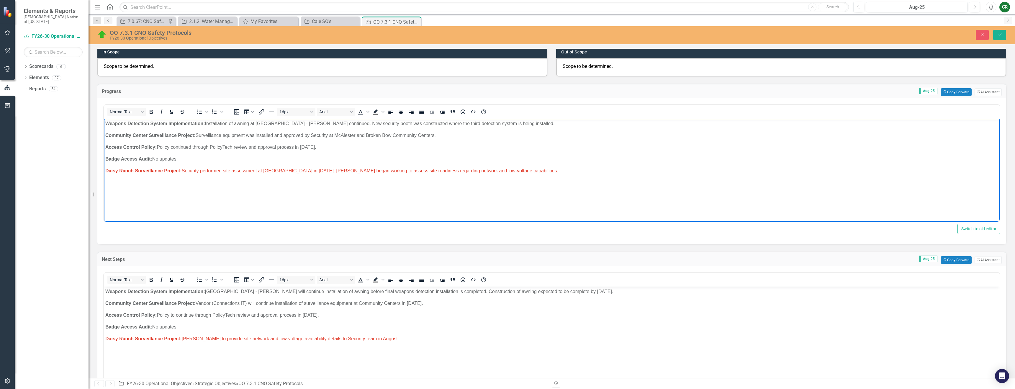
click at [591, 171] on p "Daisy Ranch Surveillance Project: Security performed site assessment at [GEOGRA…" at bounding box center [551, 170] width 893 height 7
click at [405, 169] on span "Daisy Ranch Surveillance Project: Security performed site assessment at [GEOGRA…" at bounding box center [331, 170] width 453 height 5
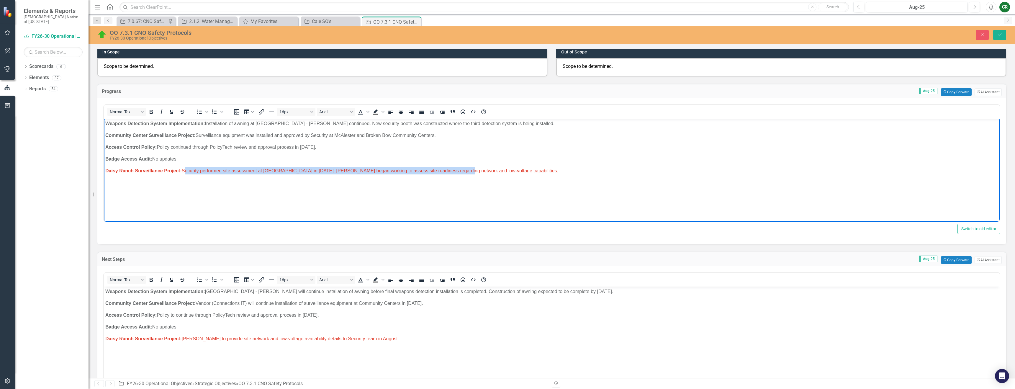
drag, startPoint x: 460, startPoint y: 171, endPoint x: 185, endPoint y: 172, distance: 275.0
click at [185, 172] on span "Daisy Ranch Surveillance Project: Security performed site assessment at [GEOGRA…" at bounding box center [331, 170] width 453 height 5
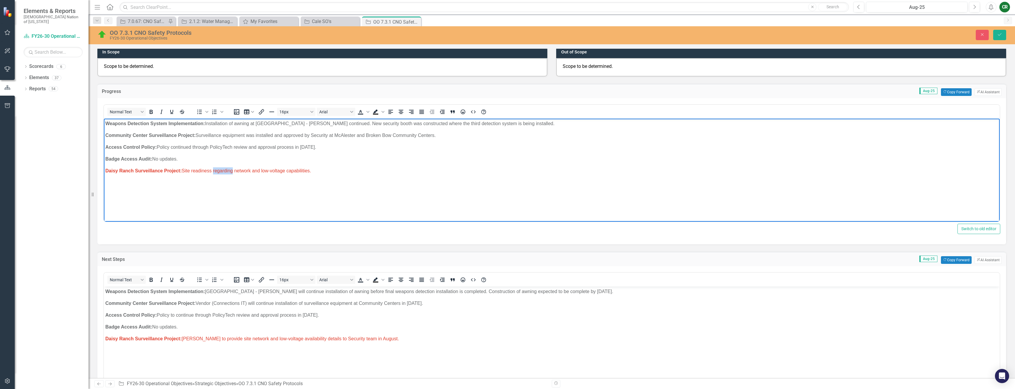
drag, startPoint x: 234, startPoint y: 171, endPoint x: 214, endPoint y: 174, distance: 20.9
click at [214, 174] on p "Daisy Ranch Surveillance Project: Site readiness regarding network and low-volt…" at bounding box center [551, 170] width 893 height 7
click at [323, 171] on span "Daisy Ranch Surveillance Project: Site readiness assessment for network and low…" at bounding box center [214, 170] width 218 height 5
click at [226, 171] on span "Daisy Ranch Surveillance Project: Site readiness assessment for network and low…" at bounding box center [225, 170] width 240 height 5
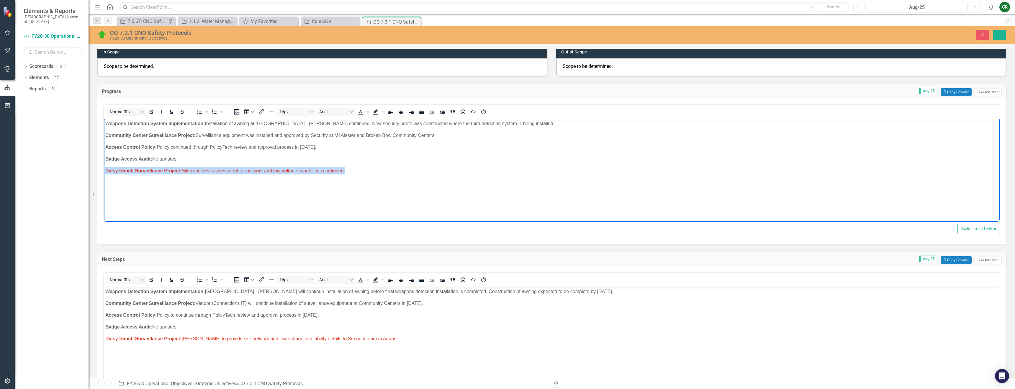
click at [226, 171] on span "Daisy Ranch Surveillance Project: Site readiness assessment for network and low…" at bounding box center [225, 170] width 240 height 5
click at [369, 114] on span "Text color" at bounding box center [368, 112] width 5 height 8
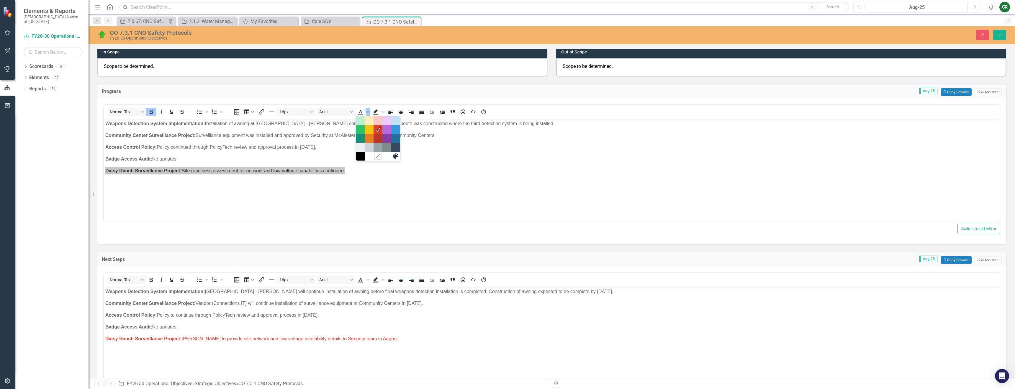
click at [380, 157] on icon "Remove color" at bounding box center [378, 156] width 6 height 6
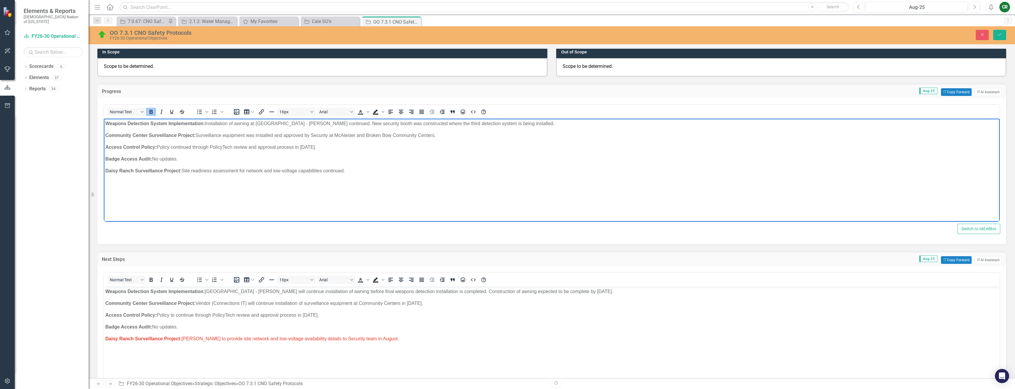
click at [363, 182] on p "Rich Text Area. Press ALT-0 for help." at bounding box center [551, 182] width 893 height 7
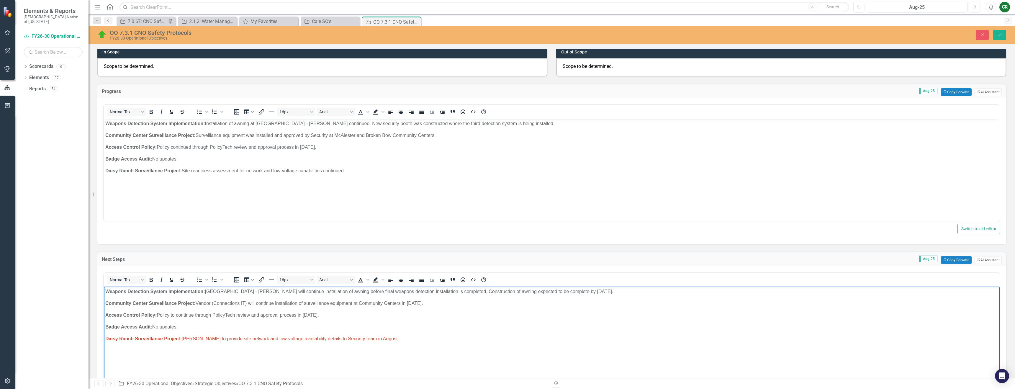
click at [300, 327] on p "Badge Access Audit: No updates." at bounding box center [551, 326] width 893 height 7
drag, startPoint x: 198, startPoint y: 340, endPoint x: 265, endPoint y: 340, distance: 67.0
click at [265, 340] on span "Daisy Ranch Surveillance Project: [PERSON_NAME] to provide site network and low…" at bounding box center [252, 338] width 294 height 5
drag, startPoint x: 382, startPoint y: 338, endPoint x: 184, endPoint y: 339, distance: 198.0
click at [184, 339] on span "Daisy Ranch Surveillance Project: [PERSON_NAME] to provide site network and low…" at bounding box center [252, 338] width 294 height 5
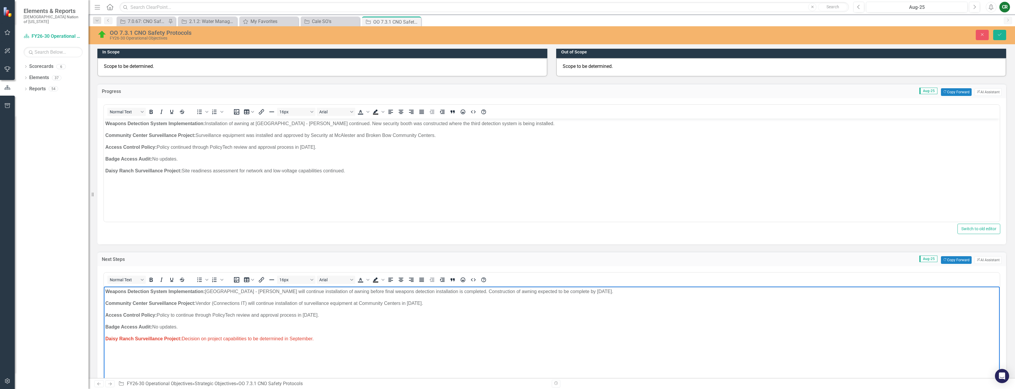
click at [317, 340] on p "Daisy Ranch Surveillance Project: Decision on project capabilities to be determ…" at bounding box center [551, 338] width 893 height 7
drag, startPoint x: 322, startPoint y: 339, endPoint x: 313, endPoint y: 339, distance: 9.4
click at [313, 339] on p "Daisy Ranch Surveillance Project: Decision on project capabilities to be determ…" at bounding box center [551, 338] width 893 height 7
click at [314, 339] on span "Daisy Ranch Surveillance Project: Decision on project capabilities to be determ…" at bounding box center [209, 338] width 208 height 5
click at [317, 338] on p "Daisy Ranch Surveillance Project: Decision on project capabilities to be determ…" at bounding box center [551, 338] width 893 height 7
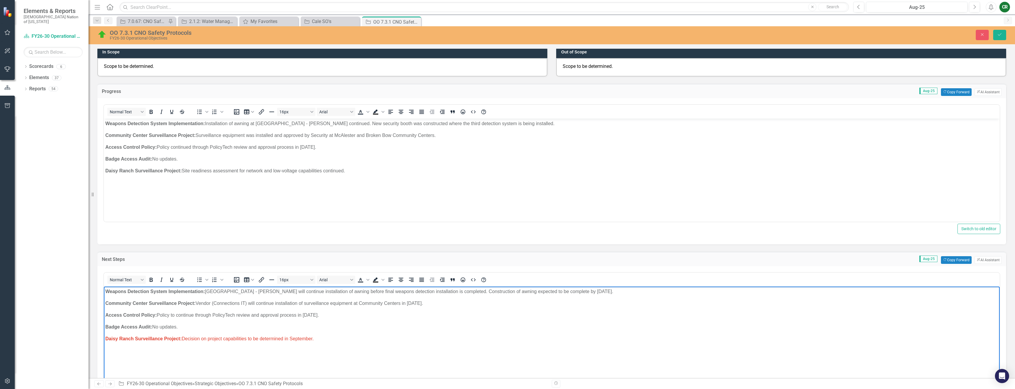
click at [314, 339] on span "Daisy Ranch Surveillance Project: Decision on project capabilities to be determ…" at bounding box center [209, 338] width 208 height 5
click at [368, 280] on icon "Text color" at bounding box center [367, 279] width 3 height 3
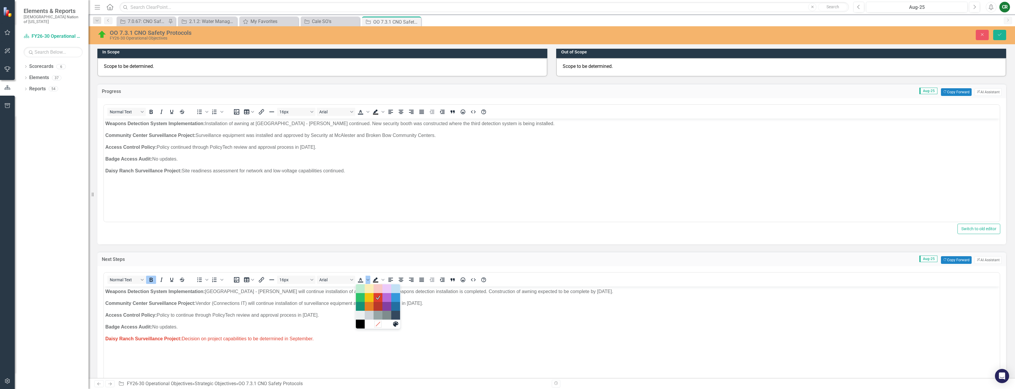
drag, startPoint x: 378, startPoint y: 327, endPoint x: 270, endPoint y: 48, distance: 299.6
click at [378, 327] on div "Remove color" at bounding box center [377, 323] width 7 height 7
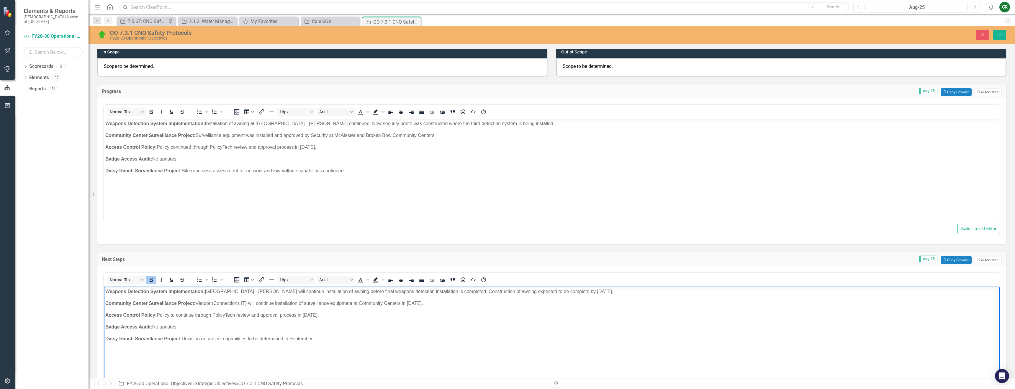
click at [367, 339] on p "Daisy Ranch Surveillance Project: Decision on project capabilities to be determ…" at bounding box center [551, 338] width 893 height 7
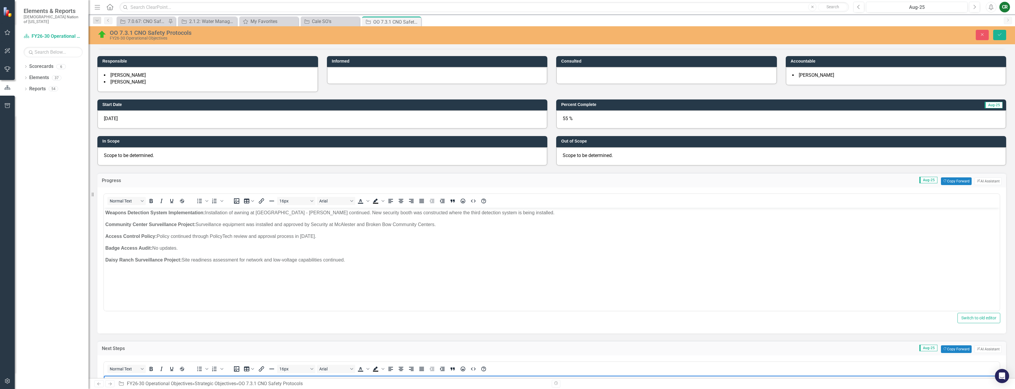
scroll to position [0, 0]
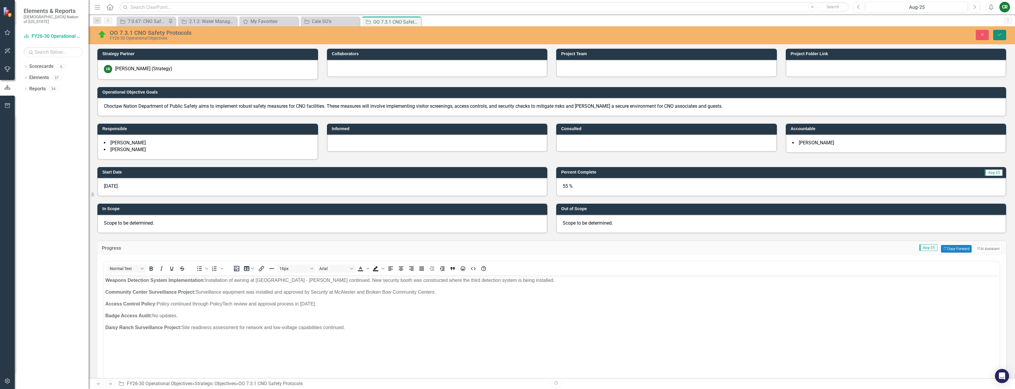
click at [1004, 36] on button "Save" at bounding box center [999, 35] width 13 height 10
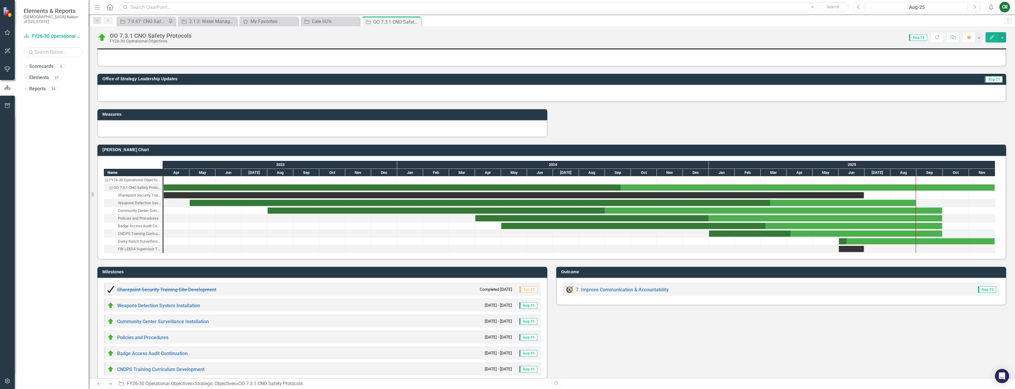
scroll to position [437, 0]
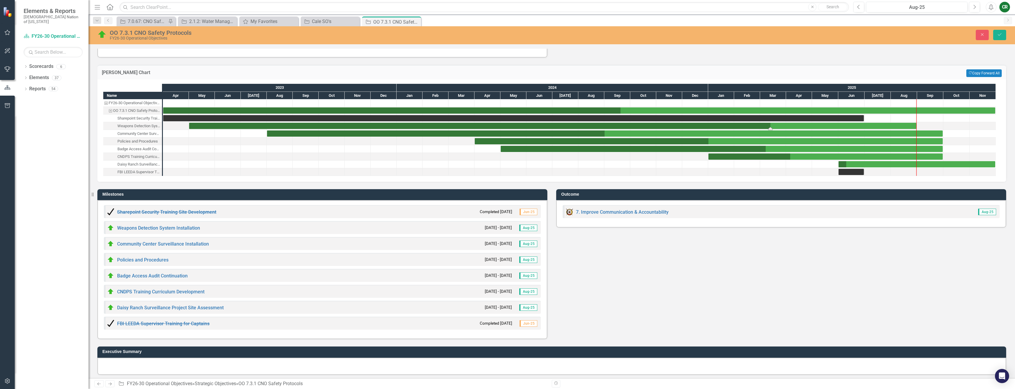
click at [912, 125] on div "Task: Start date: 2023-05-01 End date: 2025-08-31" at bounding box center [552, 126] width 727 height 6
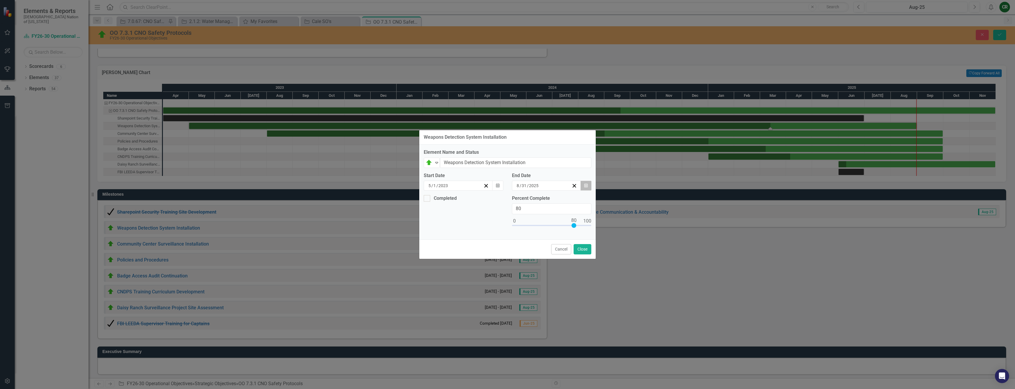
click at [589, 186] on button "Calendar" at bounding box center [585, 186] width 11 height 10
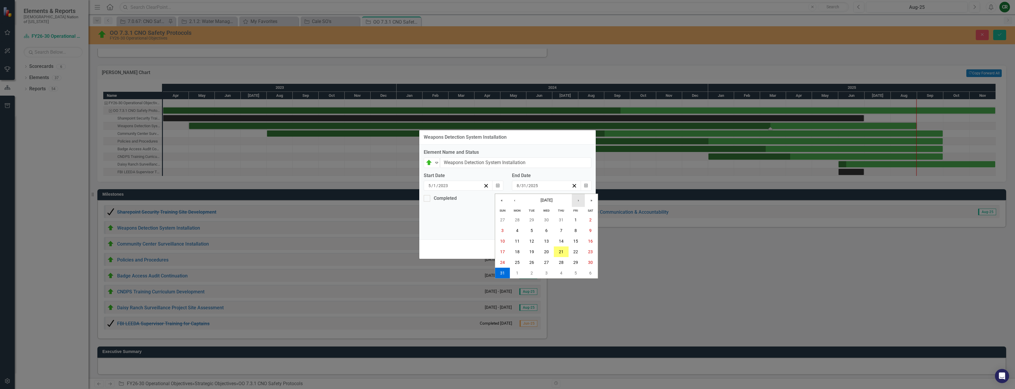
click at [579, 203] on button "›" at bounding box center [578, 200] width 13 height 13
click at [529, 263] on button "30" at bounding box center [531, 262] width 15 height 11
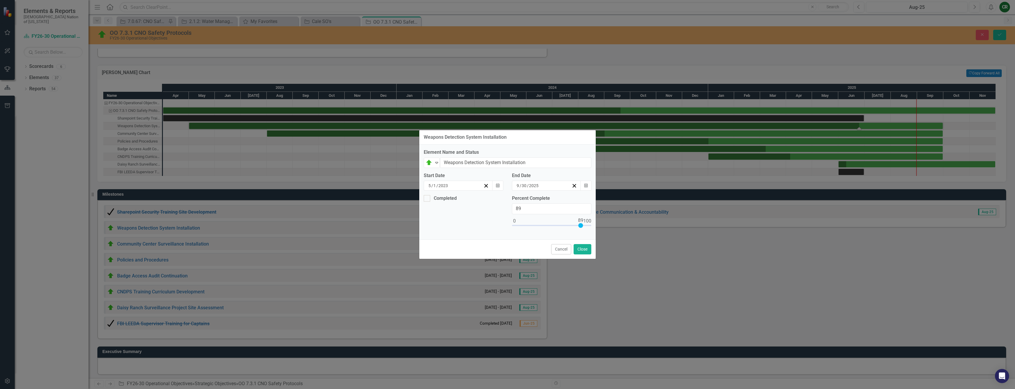
type input "90"
drag, startPoint x: 575, startPoint y: 226, endPoint x: 583, endPoint y: 226, distance: 7.4
click at [583, 226] on div at bounding box center [581, 225] width 5 height 5
click at [587, 248] on button "Close" at bounding box center [583, 249] width 18 height 10
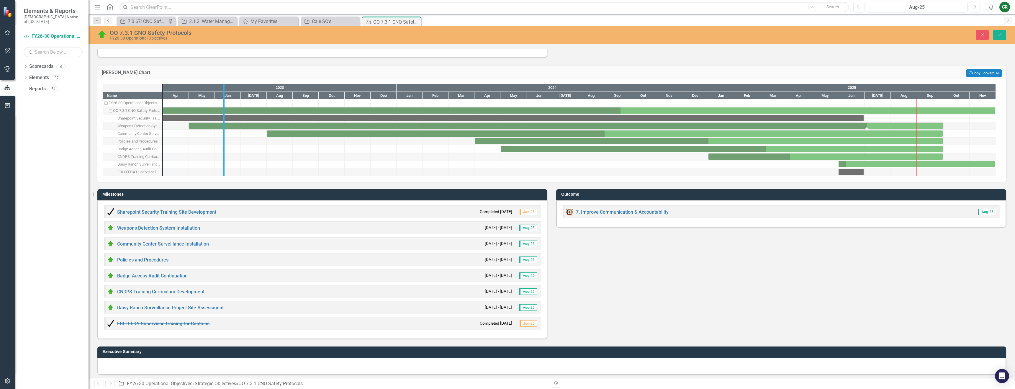
drag, startPoint x: 163, startPoint y: 140, endPoint x: 227, endPoint y: 142, distance: 64.1
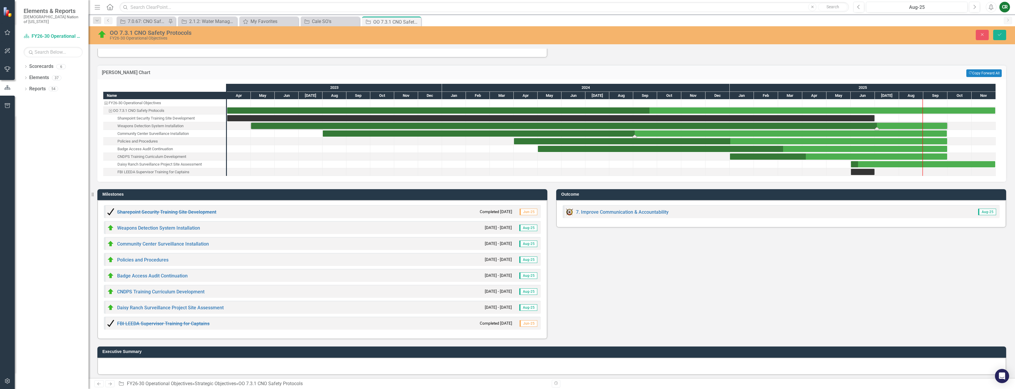
click at [718, 135] on div "Task: Start date: 2023-08-01 End date: 2025-09-30" at bounding box center [635, 133] width 624 height 6
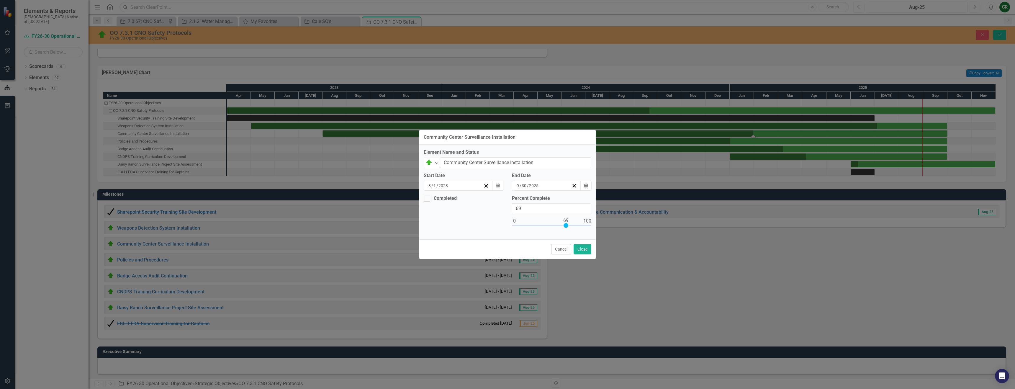
type input "70"
drag, startPoint x: 553, startPoint y: 226, endPoint x: 567, endPoint y: 227, distance: 14.8
click at [567, 227] on div at bounding box center [566, 225] width 5 height 5
click at [579, 249] on button "Close" at bounding box center [583, 249] width 18 height 10
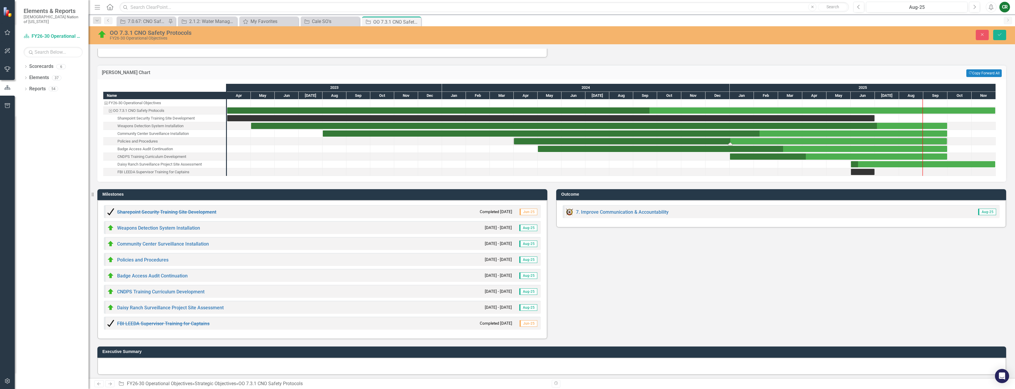
click at [767, 142] on div "Task: Start date: 2024-04-01 End date: 2025-09-30" at bounding box center [730, 141] width 433 height 6
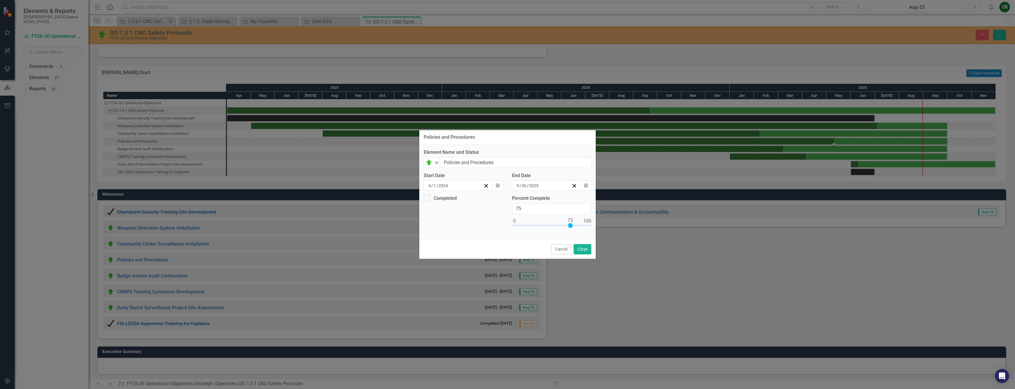
drag, startPoint x: 551, startPoint y: 226, endPoint x: 569, endPoint y: 224, distance: 18.4
click at [569, 224] on div at bounding box center [570, 225] width 5 height 5
type input "60"
drag, startPoint x: 570, startPoint y: 225, endPoint x: 559, endPoint y: 226, distance: 11.2
click at [559, 226] on div at bounding box center [559, 225] width 5 height 5
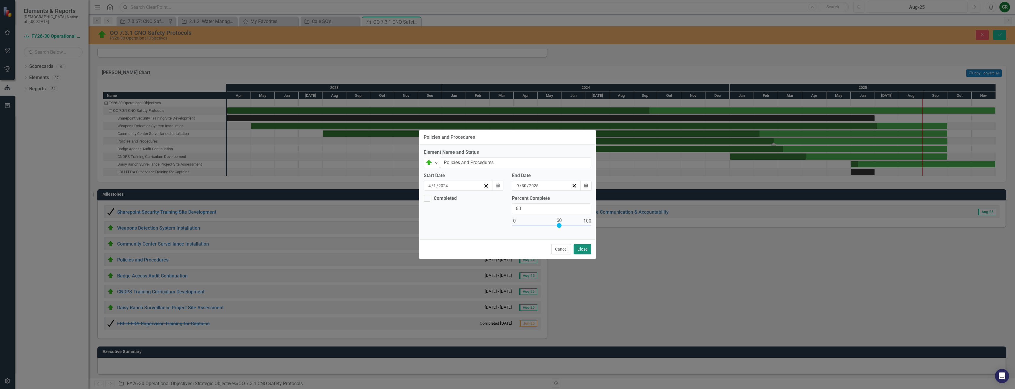
click at [581, 251] on button "Close" at bounding box center [583, 249] width 18 height 10
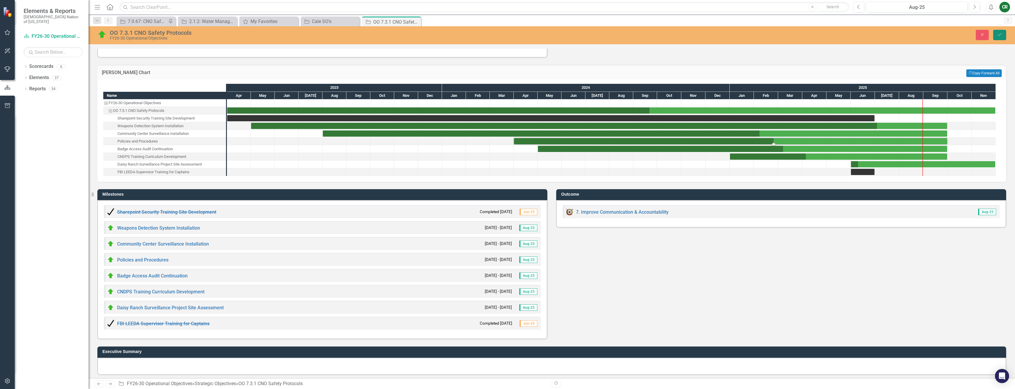
click at [1005, 36] on button "Save" at bounding box center [999, 35] width 13 height 10
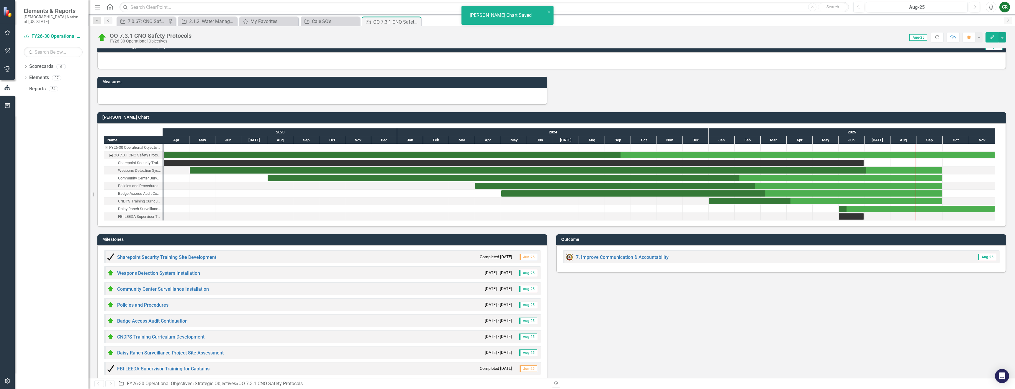
scroll to position [411, 0]
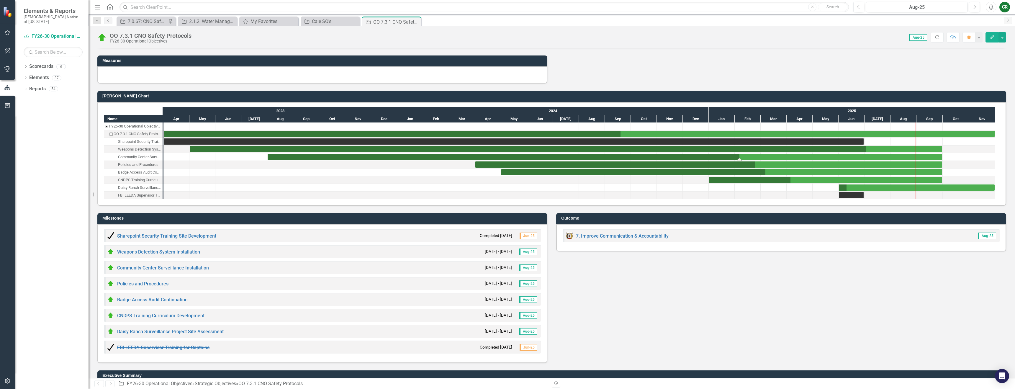
click at [759, 158] on div "Task: Start date: 2023-08-01 End date: 2025-09-30" at bounding box center [605, 157] width 674 height 6
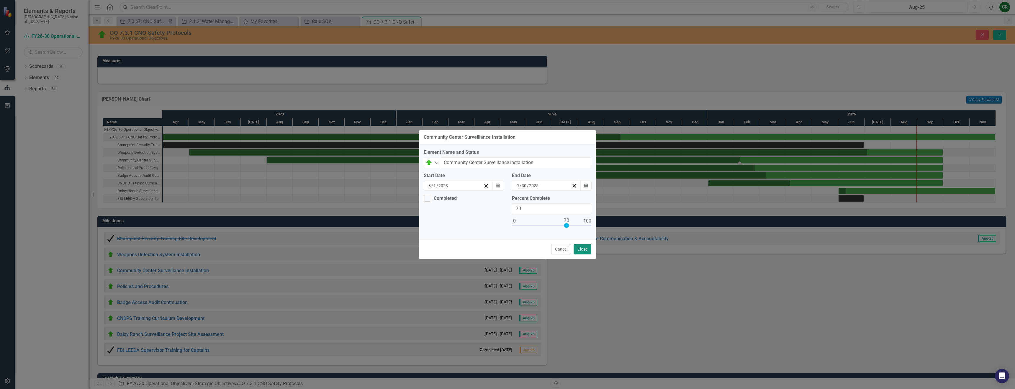
drag, startPoint x: 584, startPoint y: 249, endPoint x: 588, endPoint y: 249, distance: 4.1
click at [584, 249] on button "Close" at bounding box center [583, 249] width 18 height 10
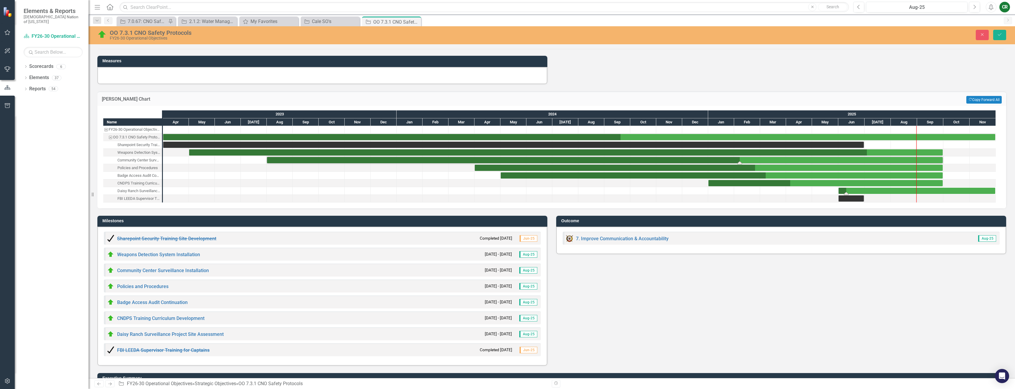
click at [877, 193] on div "Task: Start date: 2025-06-01 End date: 2025-11-30" at bounding box center [916, 191] width 157 height 6
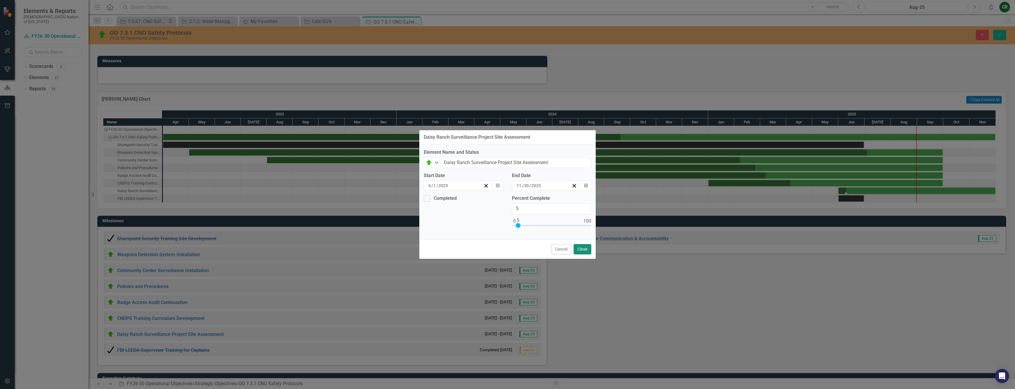
click at [576, 249] on button "Close" at bounding box center [583, 249] width 18 height 10
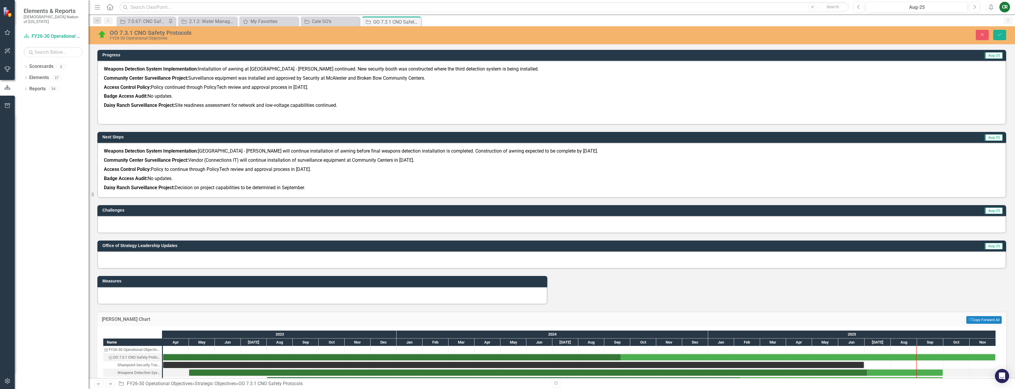
scroll to position [185, 0]
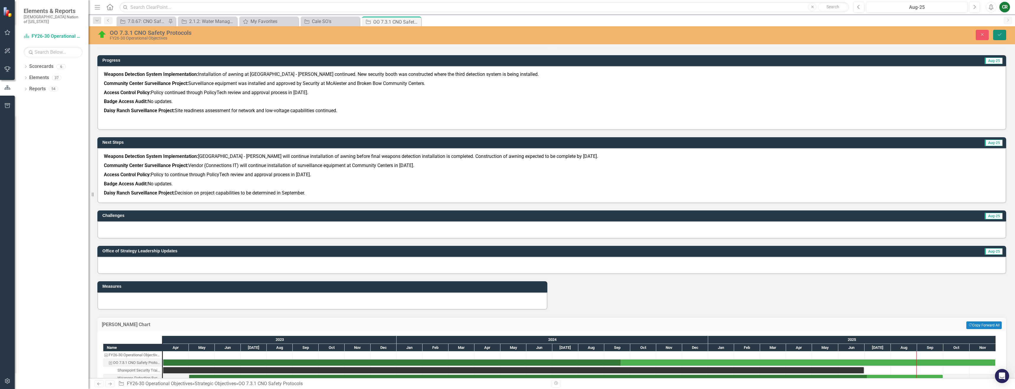
click at [997, 38] on button "Save" at bounding box center [999, 35] width 13 height 10
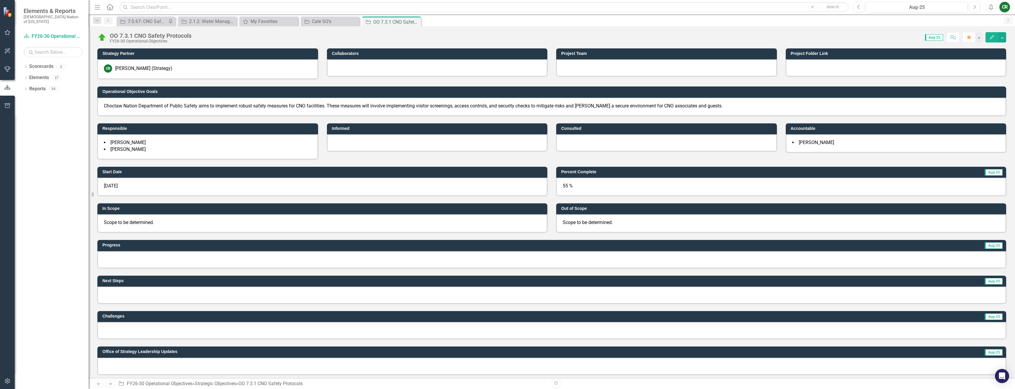
click at [169, 260] on div at bounding box center [551, 259] width 909 height 17
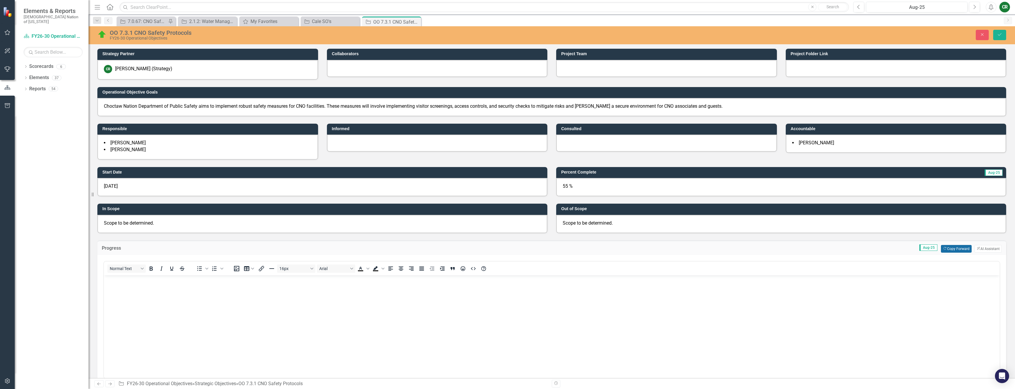
click at [955, 248] on button "Copy Forward Copy Forward" at bounding box center [956, 249] width 30 height 8
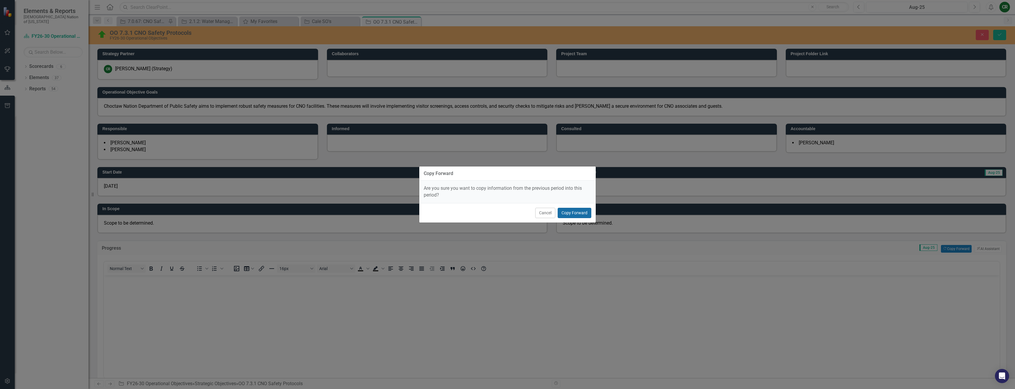
click at [590, 210] on button "Copy Forward" at bounding box center [575, 213] width 34 height 10
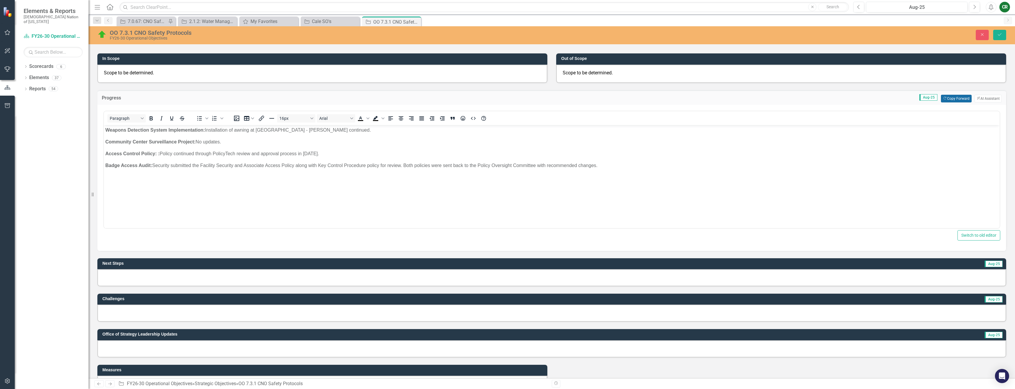
scroll to position [178, 0]
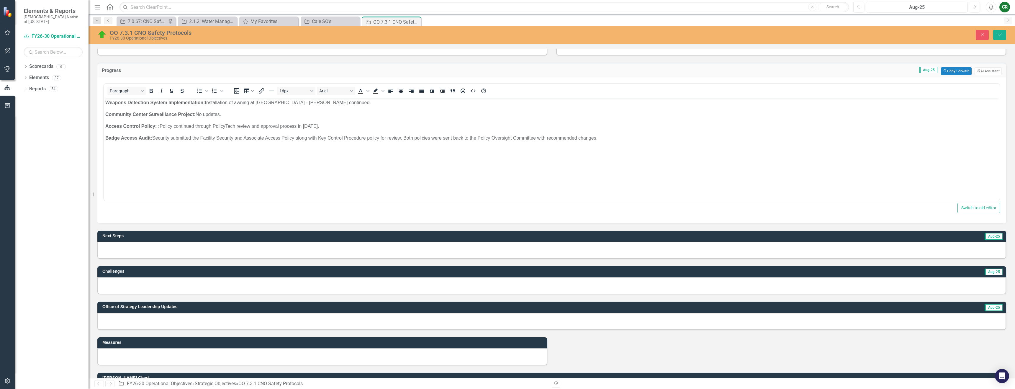
click at [366, 248] on div at bounding box center [551, 250] width 909 height 17
drag, startPoint x: 366, startPoint y: 248, endPoint x: 369, endPoint y: 248, distance: 3.2
click at [366, 248] on div at bounding box center [551, 250] width 909 height 17
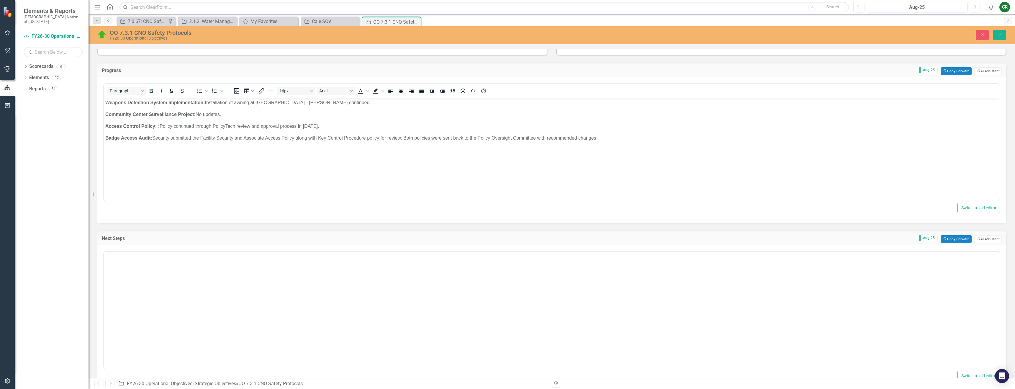
scroll to position [0, 0]
click at [948, 237] on button "Copy Forward Copy Forward" at bounding box center [956, 239] width 30 height 8
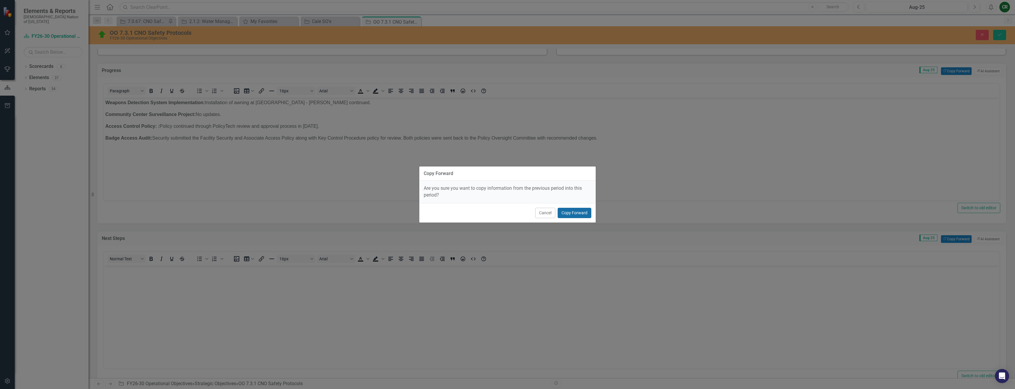
click at [572, 214] on button "Copy Forward" at bounding box center [575, 213] width 34 height 10
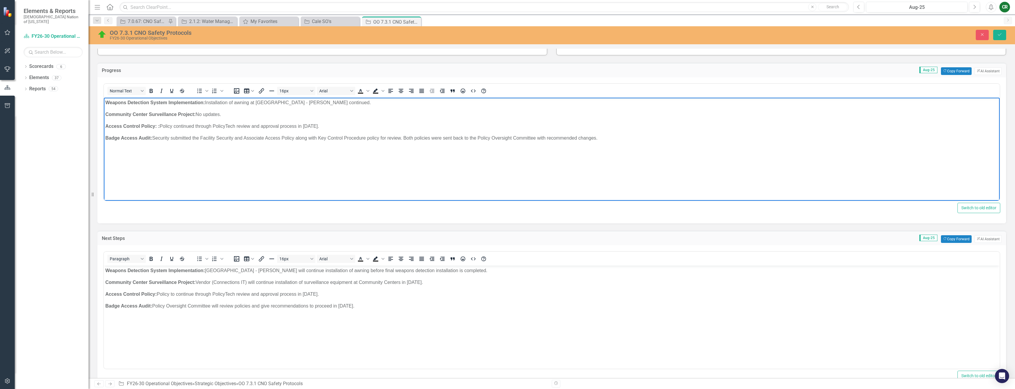
click at [601, 136] on p "Badge Access Audit: Security submitted the Facility Security and Associate Acce…" at bounding box center [551, 137] width 893 height 7
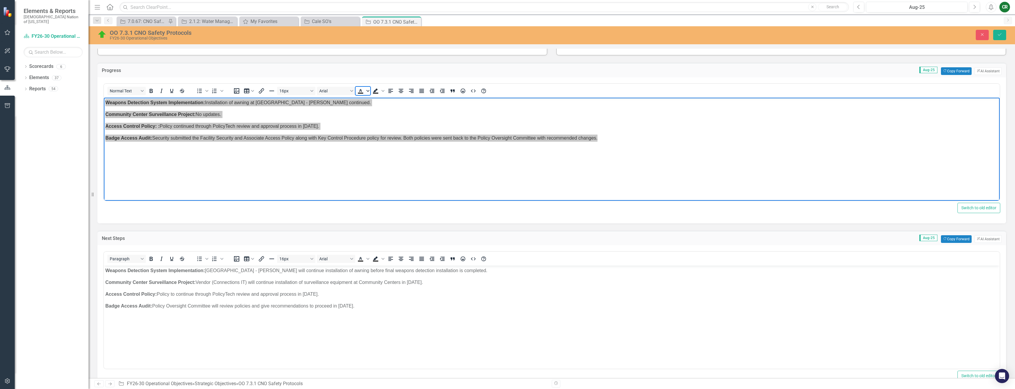
click at [368, 93] on span "Text color Black" at bounding box center [368, 91] width 5 height 8
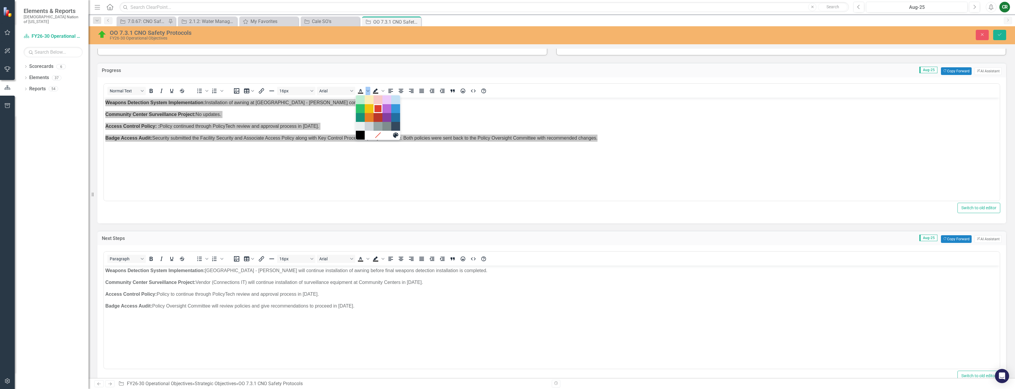
click at [377, 110] on div "Red" at bounding box center [377, 108] width 7 height 7
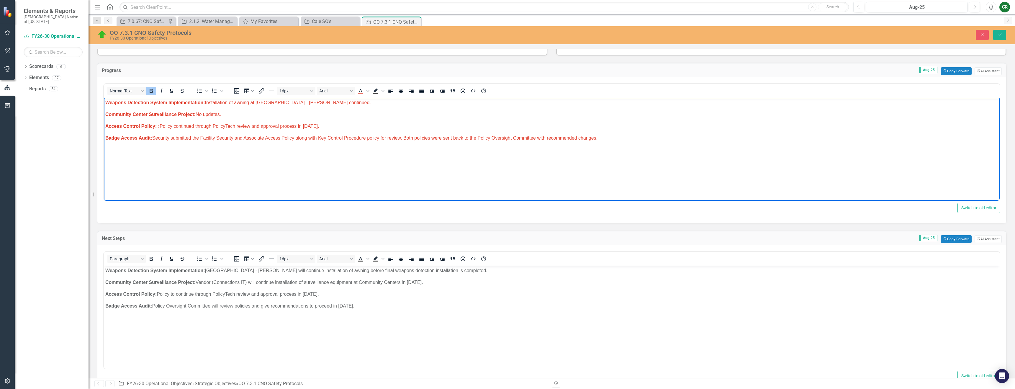
click at [369, 140] on p "Badge Access Audit: Security submitted the Facility Security and Associate Acce…" at bounding box center [551, 137] width 893 height 7
click at [345, 304] on p "Badge Access Audit: Policy Oversight Committee will review policies and give re…" at bounding box center [551, 304] width 893 height 7
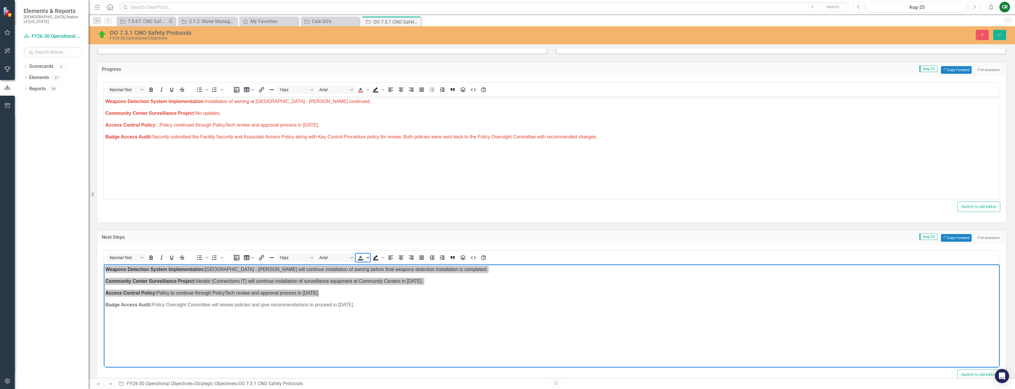
click at [366, 257] on span "Text color Black" at bounding box center [368, 257] width 5 height 8
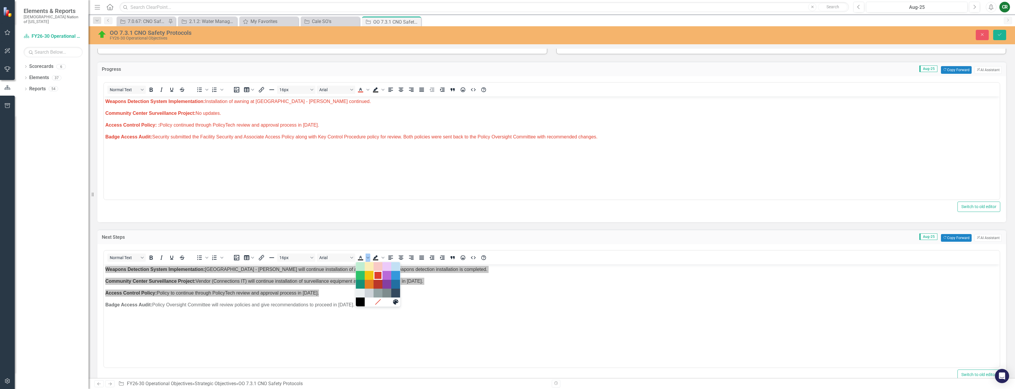
click at [377, 277] on div "Red" at bounding box center [377, 275] width 7 height 7
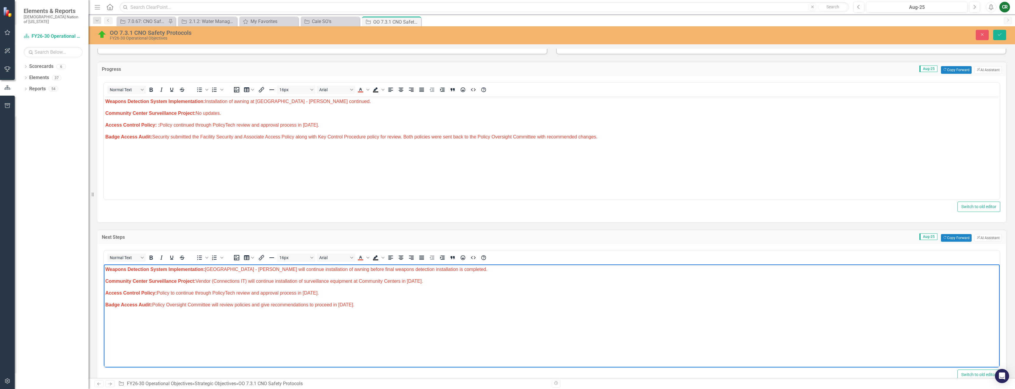
click at [385, 302] on p "Badge Access Audit: Policy Oversight Committee will review policies and give re…" at bounding box center [551, 304] width 893 height 7
click at [1005, 38] on button "Save" at bounding box center [999, 35] width 13 height 10
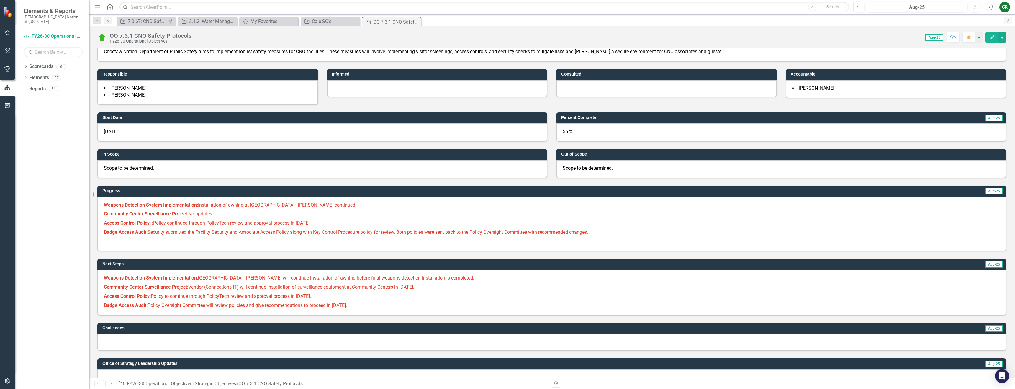
scroll to position [57, 0]
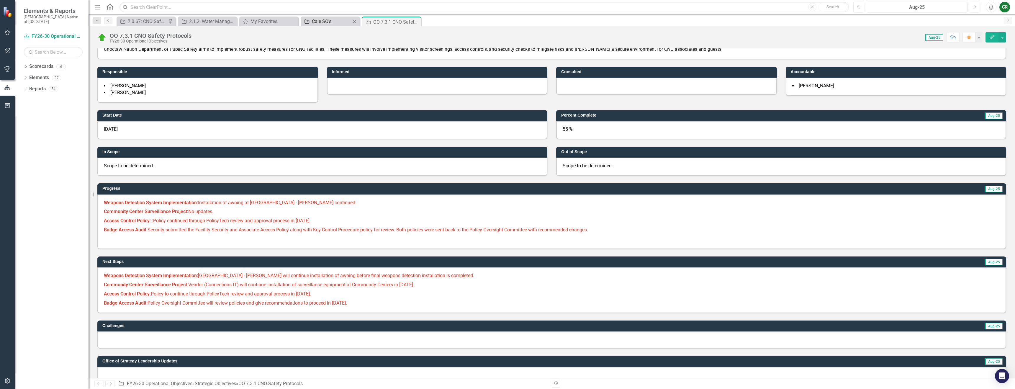
click at [343, 22] on div "Cale SO's" at bounding box center [331, 21] width 39 height 7
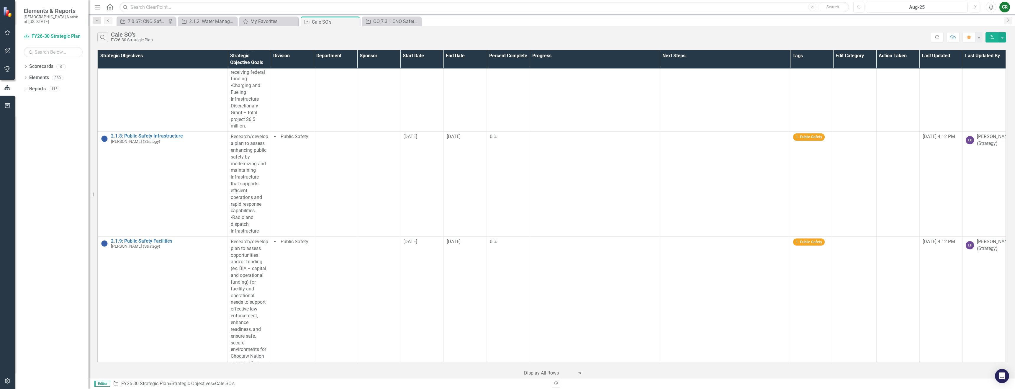
scroll to position [1228, 0]
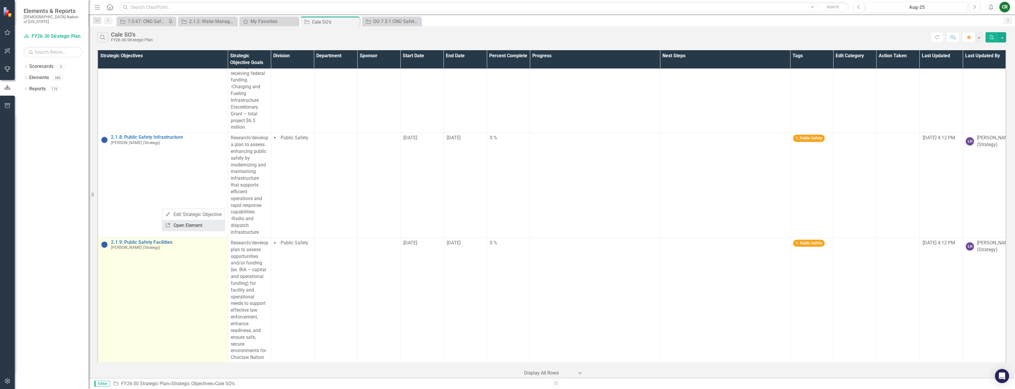
click at [172, 223] on link "Link Open Element" at bounding box center [193, 225] width 62 height 11
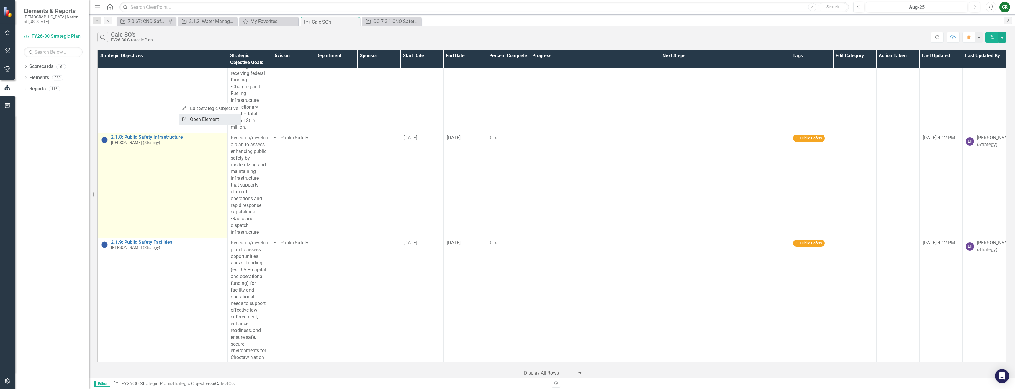
click at [189, 117] on link "Link Open Element" at bounding box center [210, 119] width 62 height 11
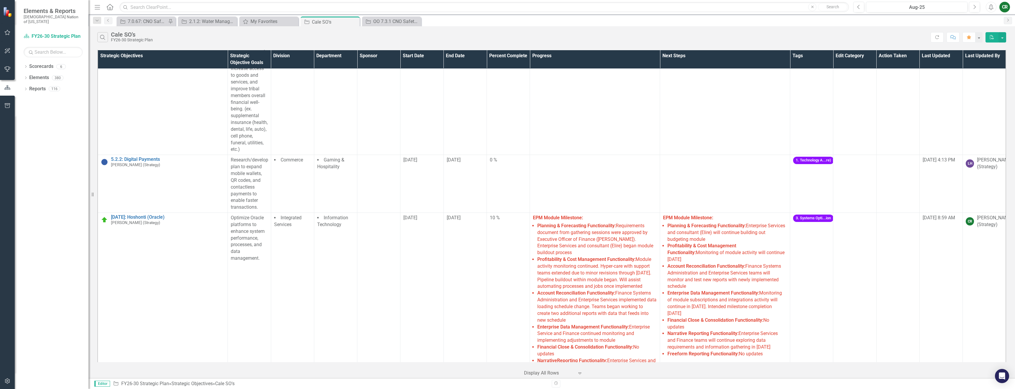
scroll to position [3249, 0]
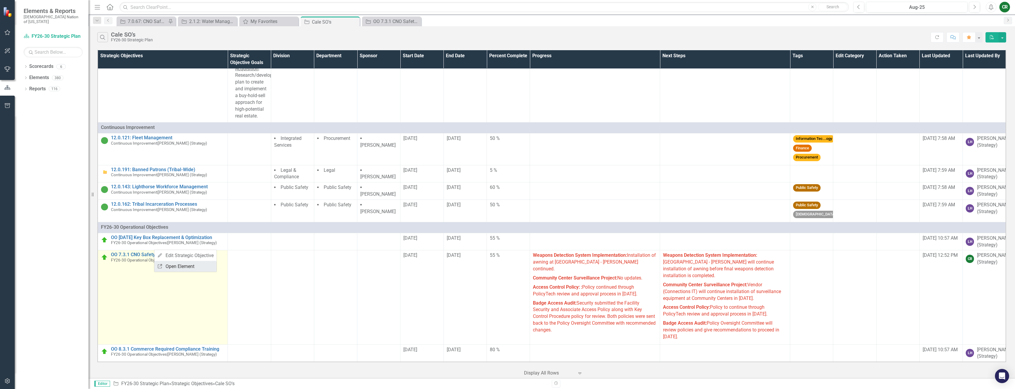
click at [170, 266] on link "Link Open Element" at bounding box center [185, 266] width 62 height 11
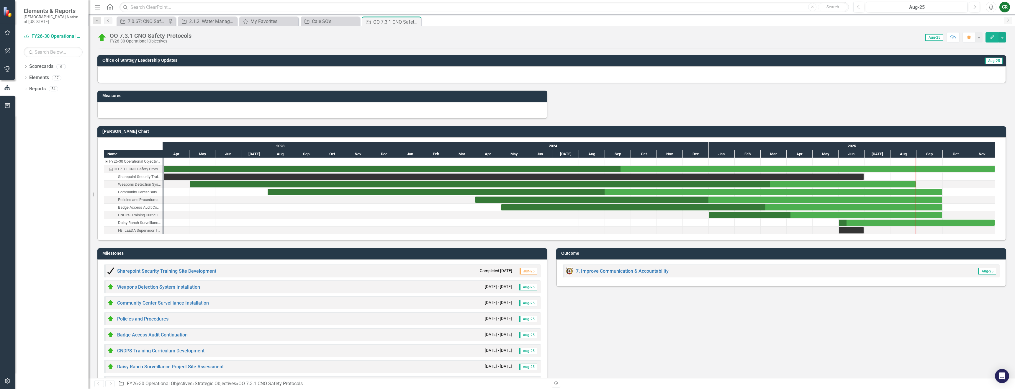
scroll to position [419, 0]
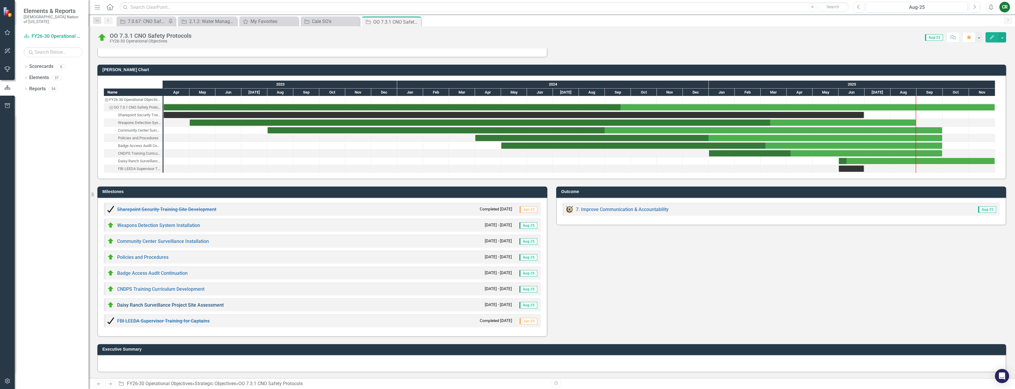
click at [191, 306] on link "Daisy Ranch Surveillance Project Site Assessment" at bounding box center [170, 305] width 107 height 6
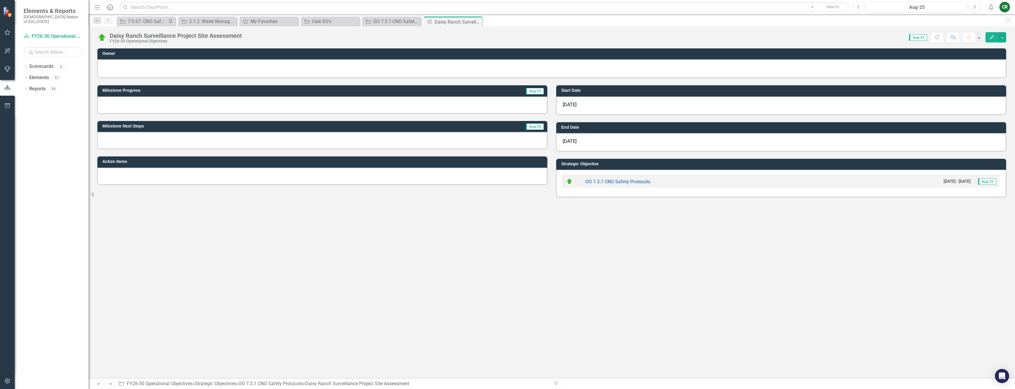
click at [153, 105] on div at bounding box center [322, 104] width 450 height 17
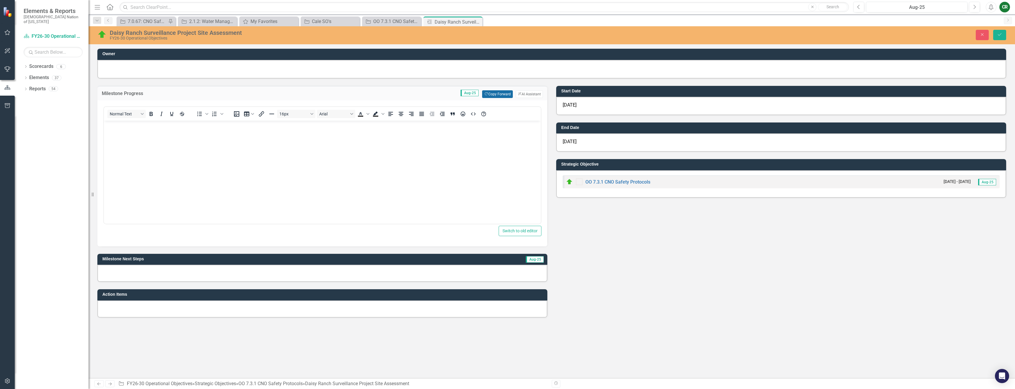
click at [497, 93] on button "Copy Forward Copy Forward" at bounding box center [497, 94] width 30 height 8
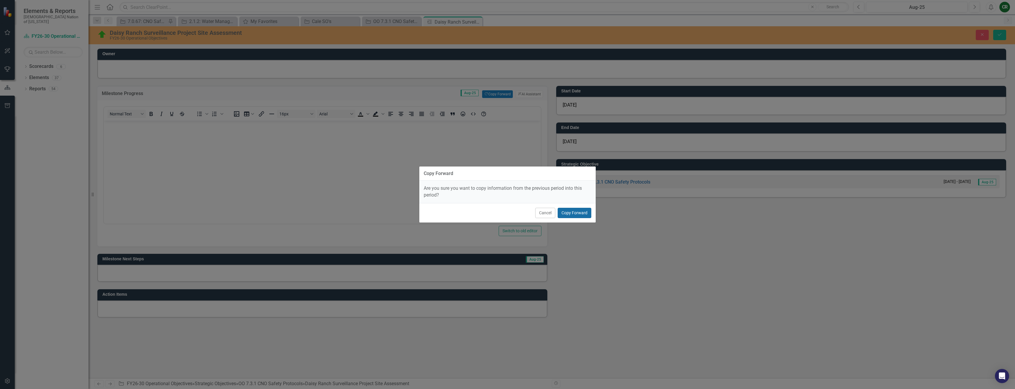
click at [566, 215] on button "Copy Forward" at bounding box center [575, 213] width 34 height 10
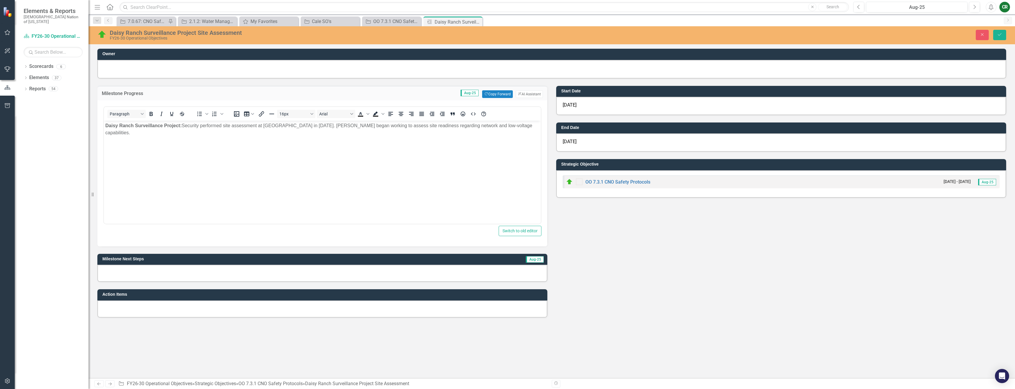
click at [429, 272] on div at bounding box center [322, 273] width 450 height 17
drag, startPoint x: 429, startPoint y: 272, endPoint x: 453, endPoint y: 271, distance: 23.4
click at [429, 272] on div at bounding box center [322, 273] width 450 height 17
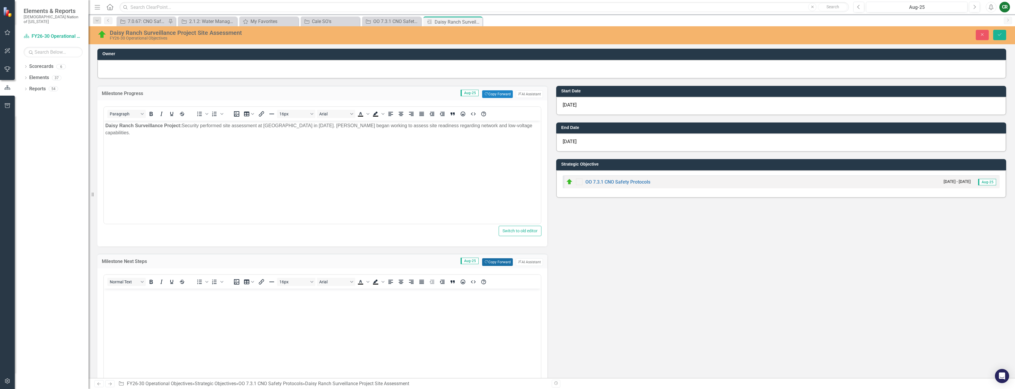
click at [497, 262] on button "Copy Forward Copy Forward" at bounding box center [497, 262] width 30 height 8
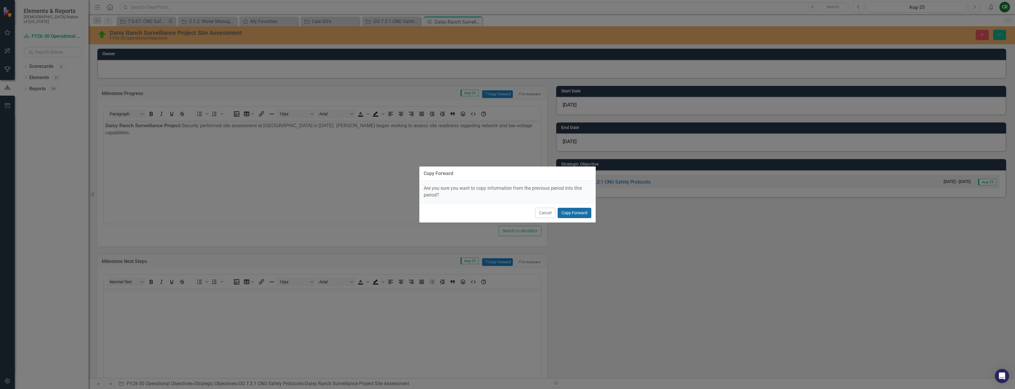
click at [566, 214] on button "Copy Forward" at bounding box center [575, 213] width 34 height 10
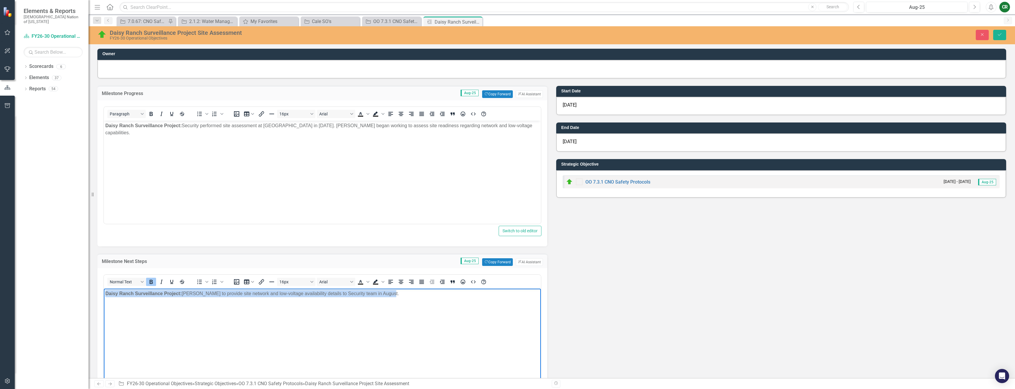
drag, startPoint x: 398, startPoint y: 296, endPoint x: 69, endPoint y: 268, distance: 330.1
click at [104, 288] on html "Daisy Ranch Surveillance Project: [PERSON_NAME] to provide site network and low…" at bounding box center [322, 332] width 437 height 89
copy p "Daisy Ranch Surveillance Project: [PERSON_NAME] to provide site network and low…"
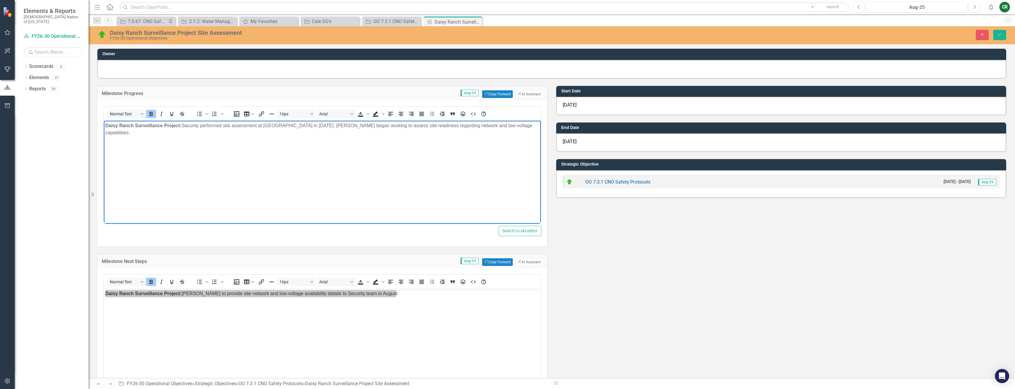
drag, startPoint x: 237, startPoint y: 143, endPoint x: 75, endPoint y: 121, distance: 163.8
click at [104, 121] on html "Daisy Ranch Surveillance Project: Security performed site assessment at [GEOGRA…" at bounding box center [322, 164] width 437 height 89
copy p "Daisy Ranch Surveillance Project: Security performed site assessment at [GEOGRA…"
click at [982, 35] on icon "Close" at bounding box center [981, 34] width 5 height 4
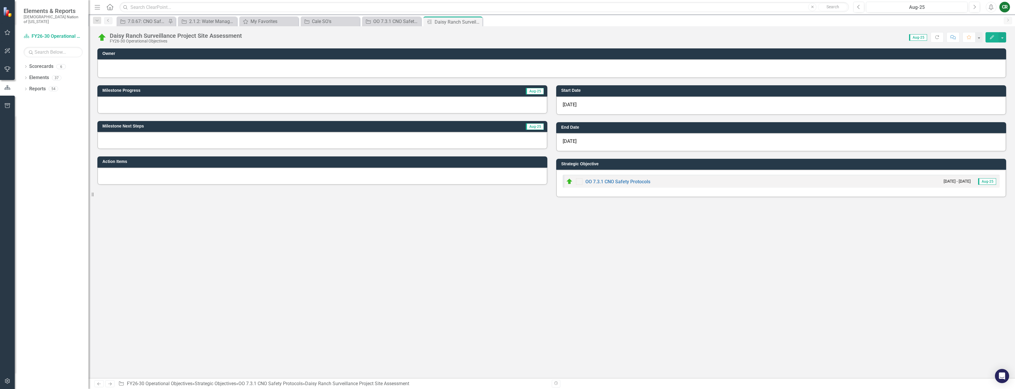
click at [359, 101] on div at bounding box center [322, 104] width 450 height 17
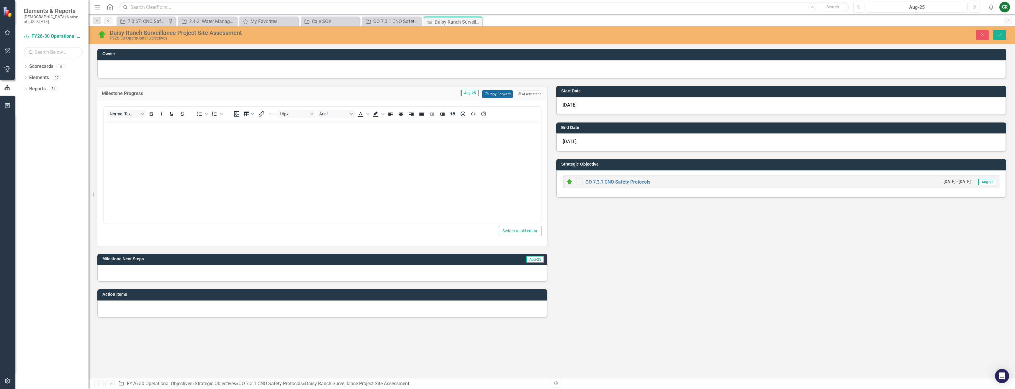
click at [495, 94] on button "Copy Forward Copy Forward" at bounding box center [497, 94] width 30 height 8
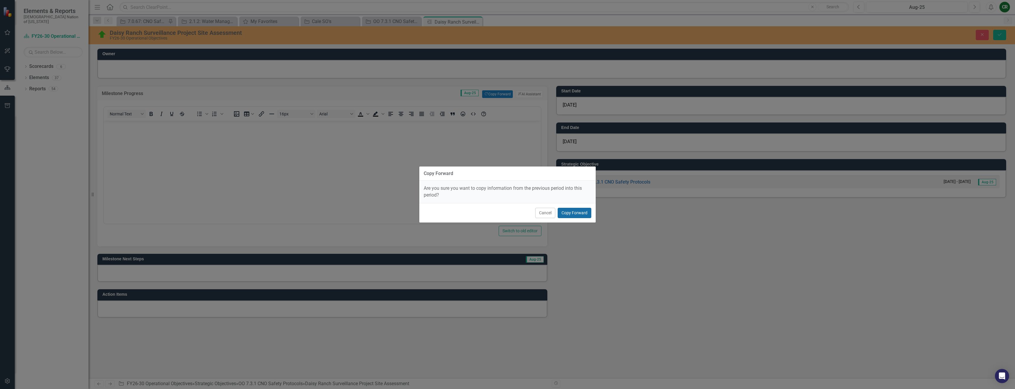
click at [575, 212] on button "Copy Forward" at bounding box center [575, 213] width 34 height 10
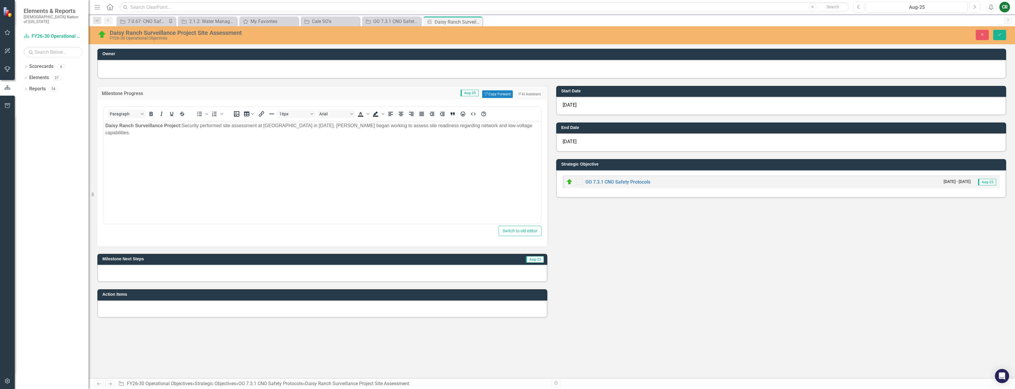
click at [474, 274] on div at bounding box center [322, 273] width 450 height 17
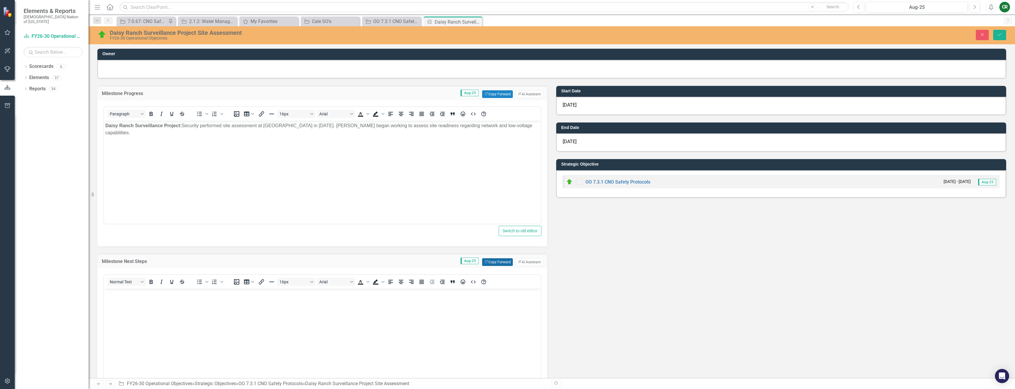
click at [502, 262] on button "Copy Forward Copy Forward" at bounding box center [497, 262] width 30 height 8
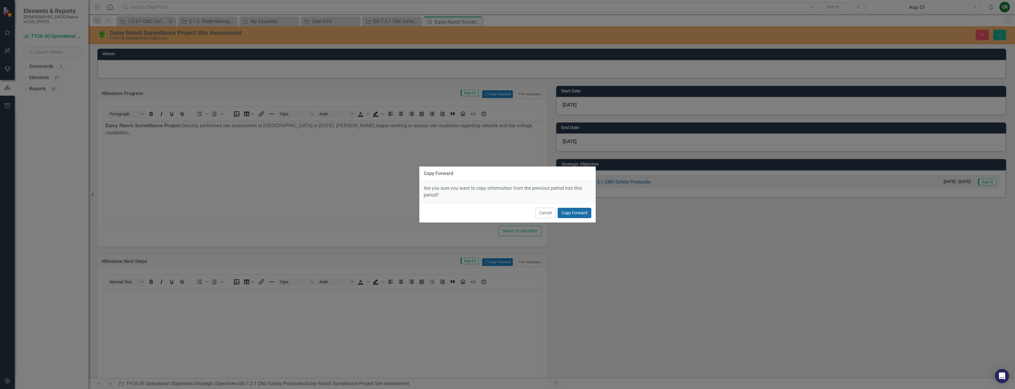
click at [589, 212] on button "Copy Forward" at bounding box center [575, 213] width 34 height 10
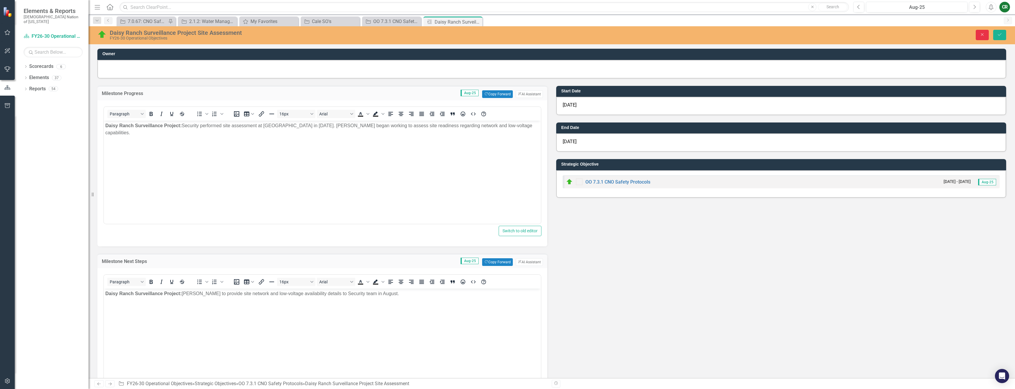
click at [981, 39] on button "Close" at bounding box center [982, 35] width 13 height 10
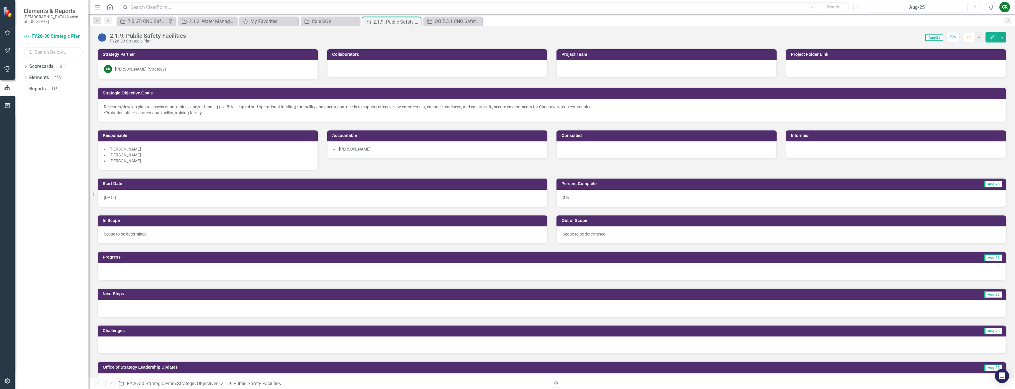
click at [858, 7] on icon "Previous" at bounding box center [858, 6] width 3 height 5
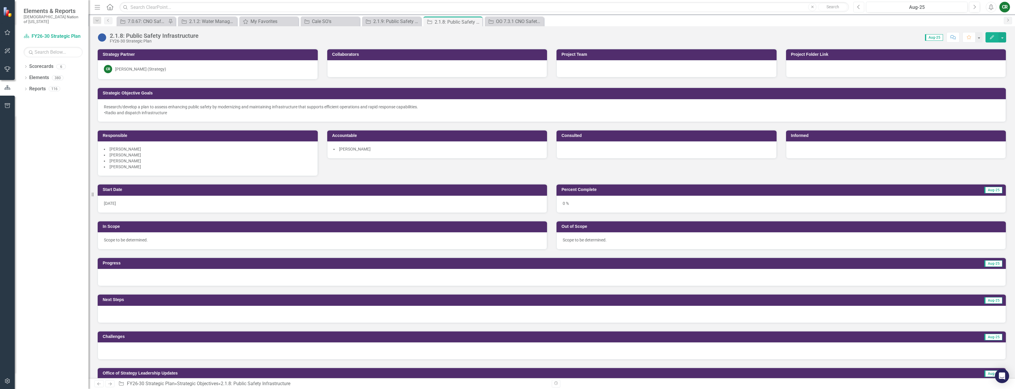
click at [857, 9] on icon "Previous" at bounding box center [858, 6] width 3 height 5
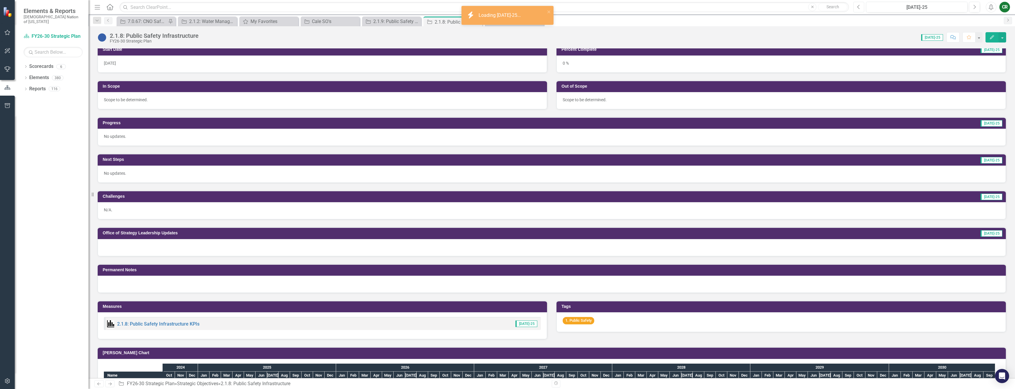
scroll to position [143, 0]
